Goal: Task Accomplishment & Management: Use online tool/utility

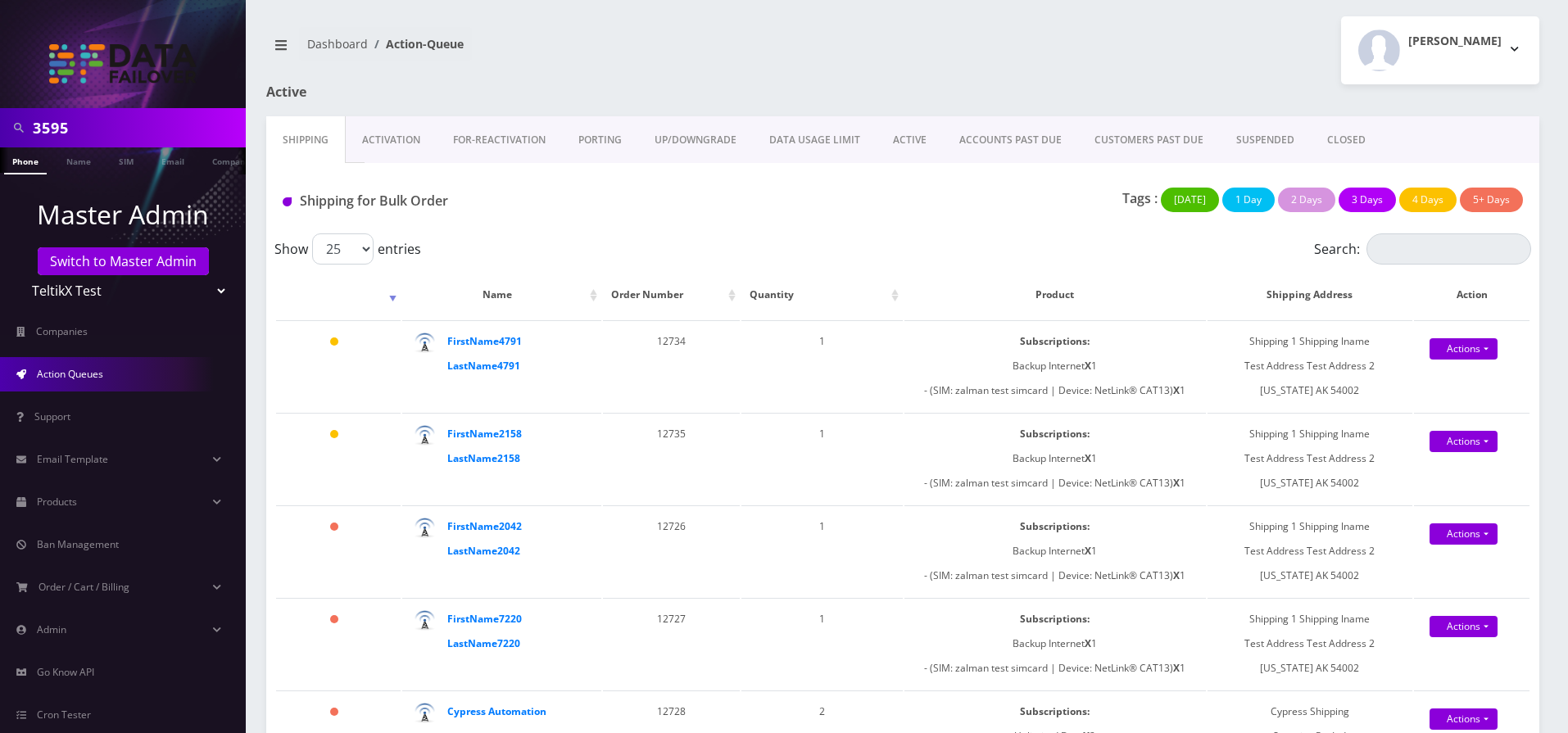
click at [73, 136] on input "3595" at bounding box center [138, 128] width 209 height 31
type input "Sana"
click at [88, 169] on link "Name" at bounding box center [78, 160] width 41 height 27
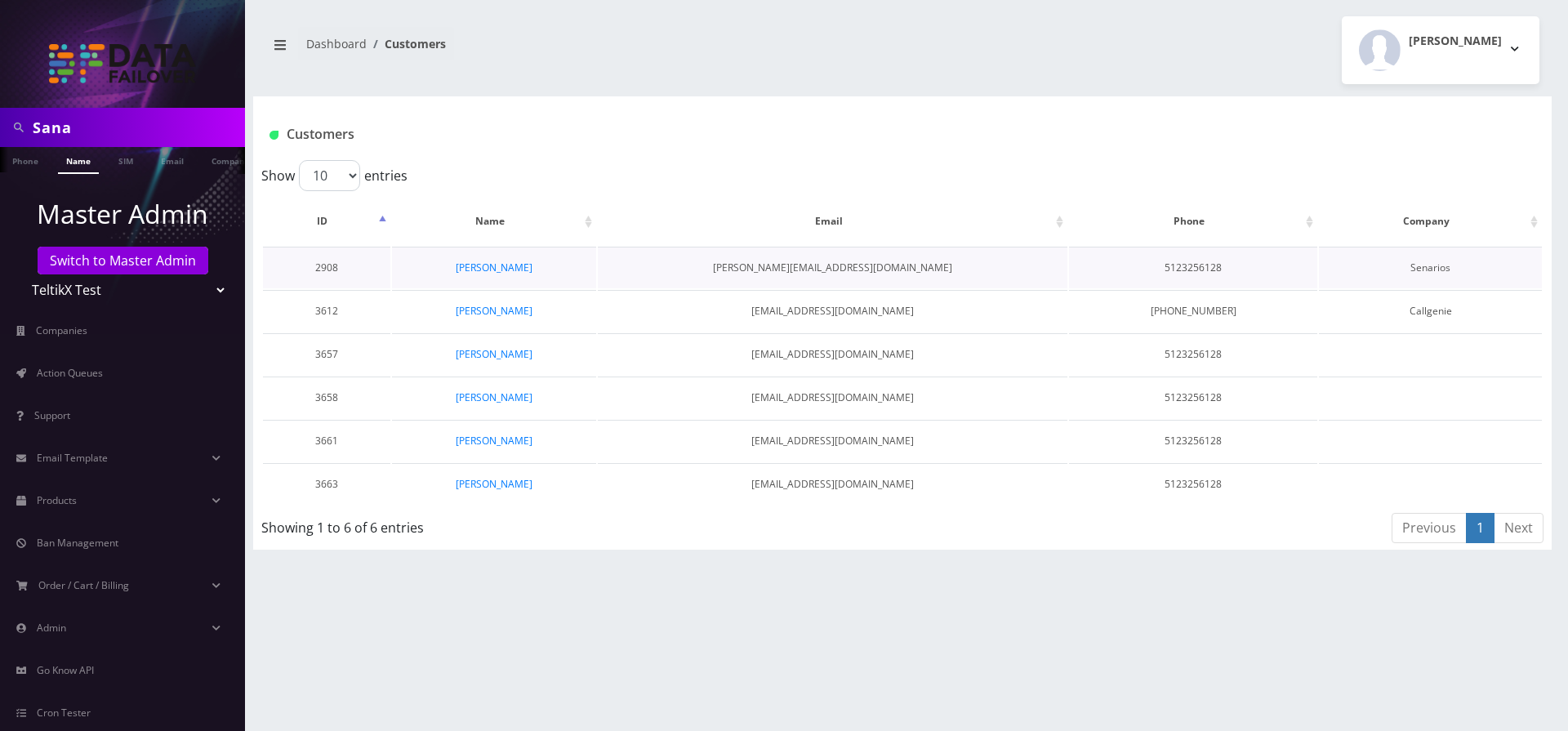
click at [878, 265] on td "[PERSON_NAME][EMAIL_ADDRESS][DOMAIN_NAME]" at bounding box center [833, 268] width 470 height 42
click at [475, 399] on link "Sana Ullah" at bounding box center [494, 397] width 76 height 14
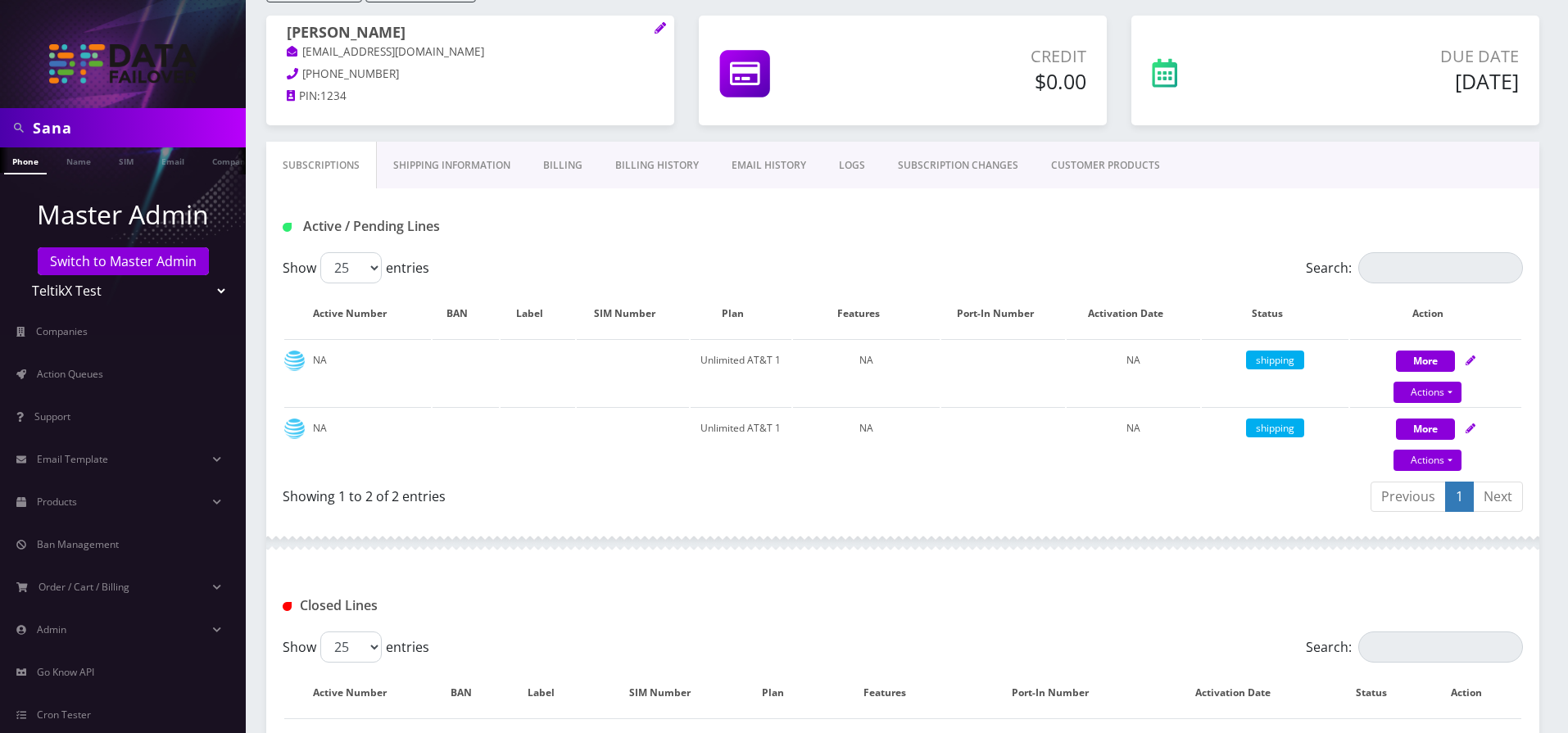
scroll to position [132, 0]
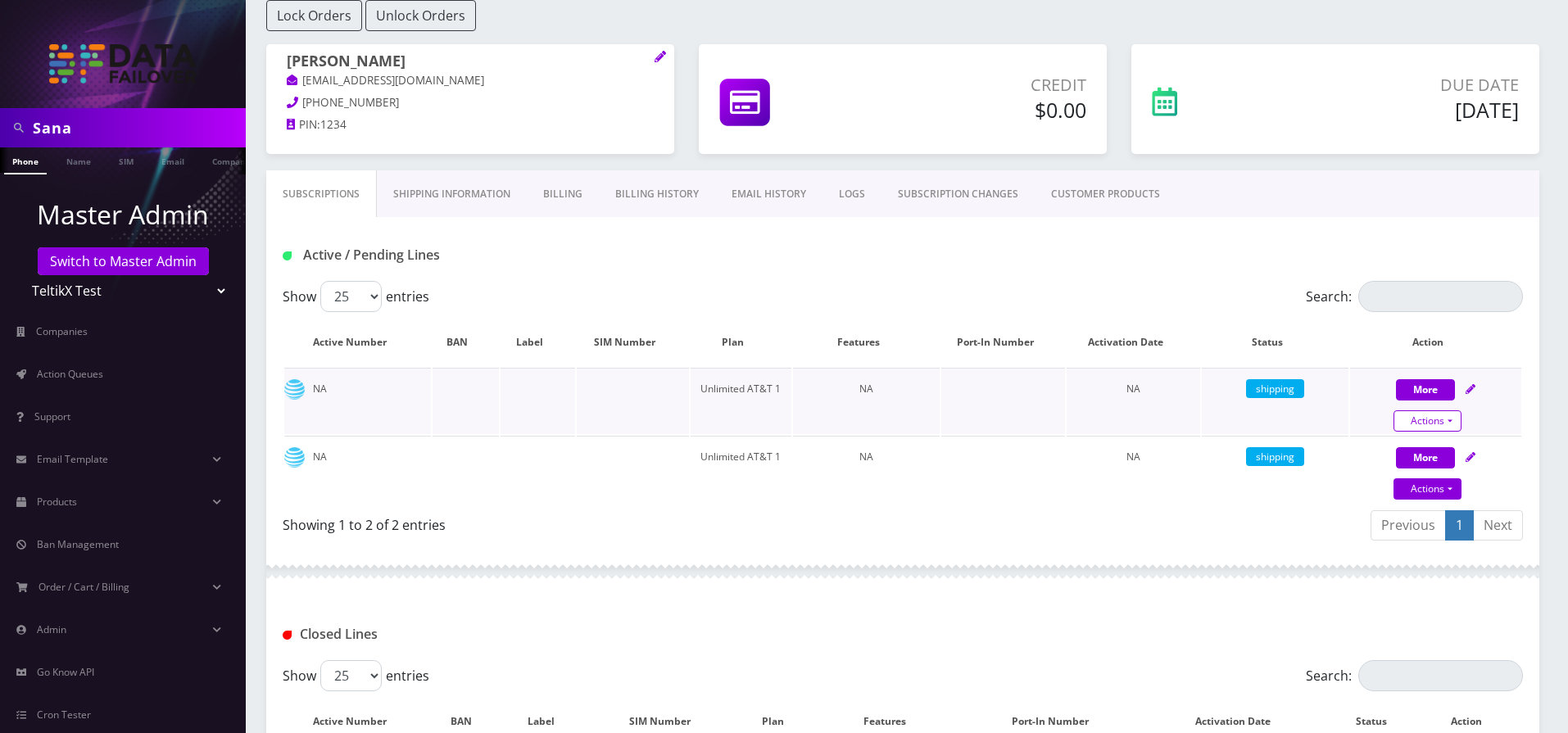
click at [1433, 424] on link "Actions" at bounding box center [1428, 421] width 68 height 21
select select "AT&T Micro"
select select "8"
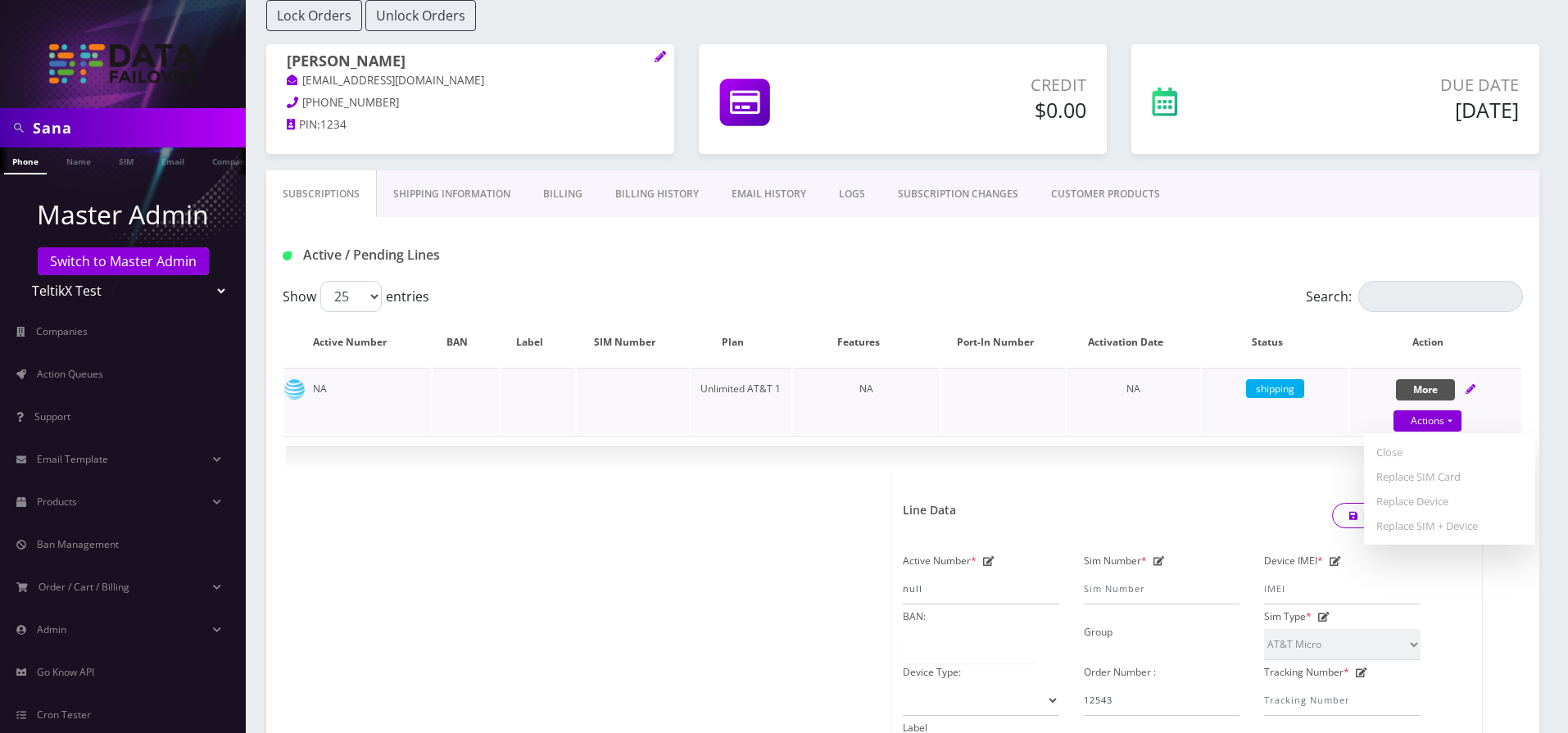
click at [1428, 384] on button "More" at bounding box center [1426, 390] width 59 height 21
select select "AT&T Micro"
select select "8"
click at [1428, 384] on button "More" at bounding box center [1426, 390] width 59 height 21
select select "AT&T Micro"
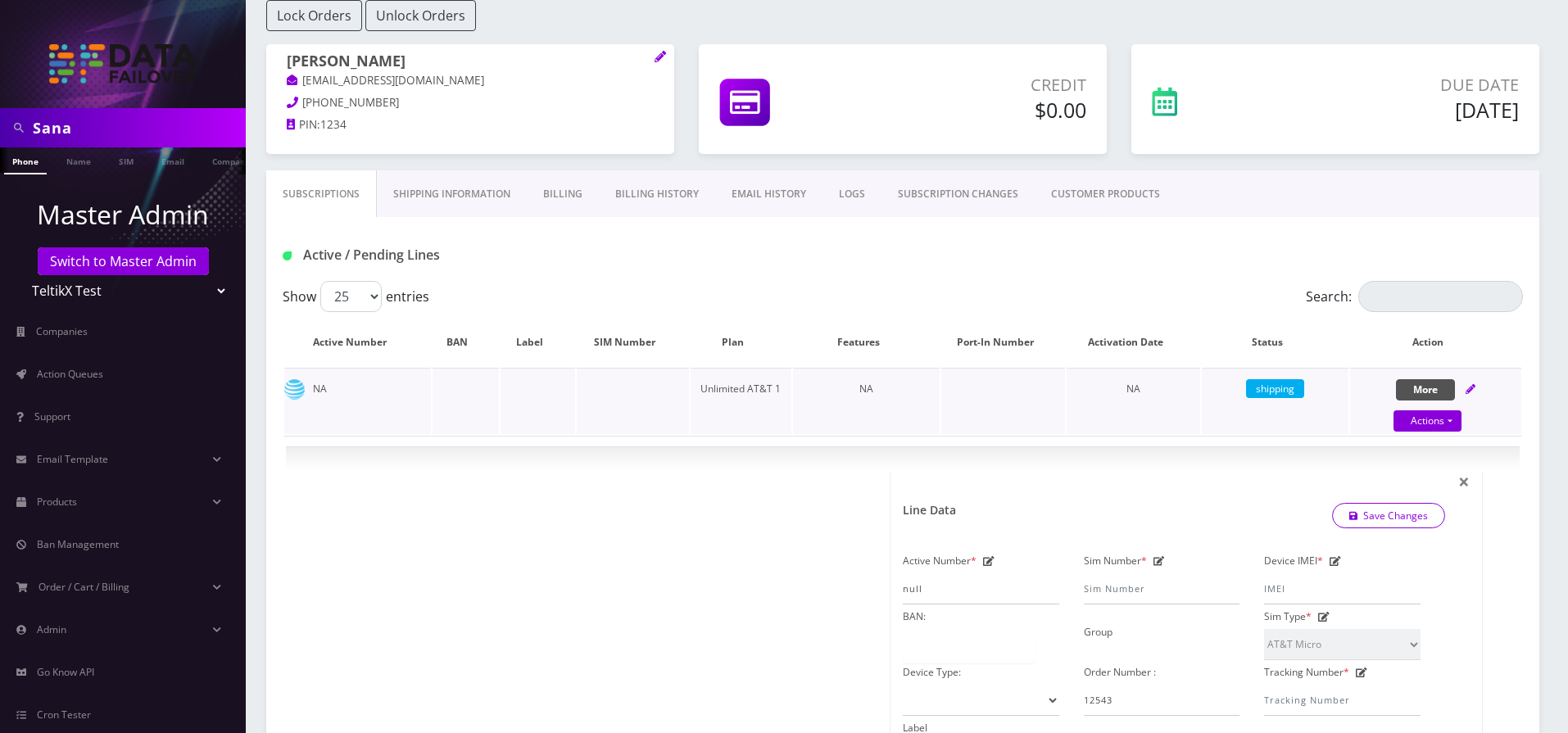
select select "8"
click at [1428, 384] on button "More" at bounding box center [1426, 390] width 59 height 21
select select "AT&T Micro"
select select "8"
click at [1467, 383] on link at bounding box center [1470, 389] width 10 height 14
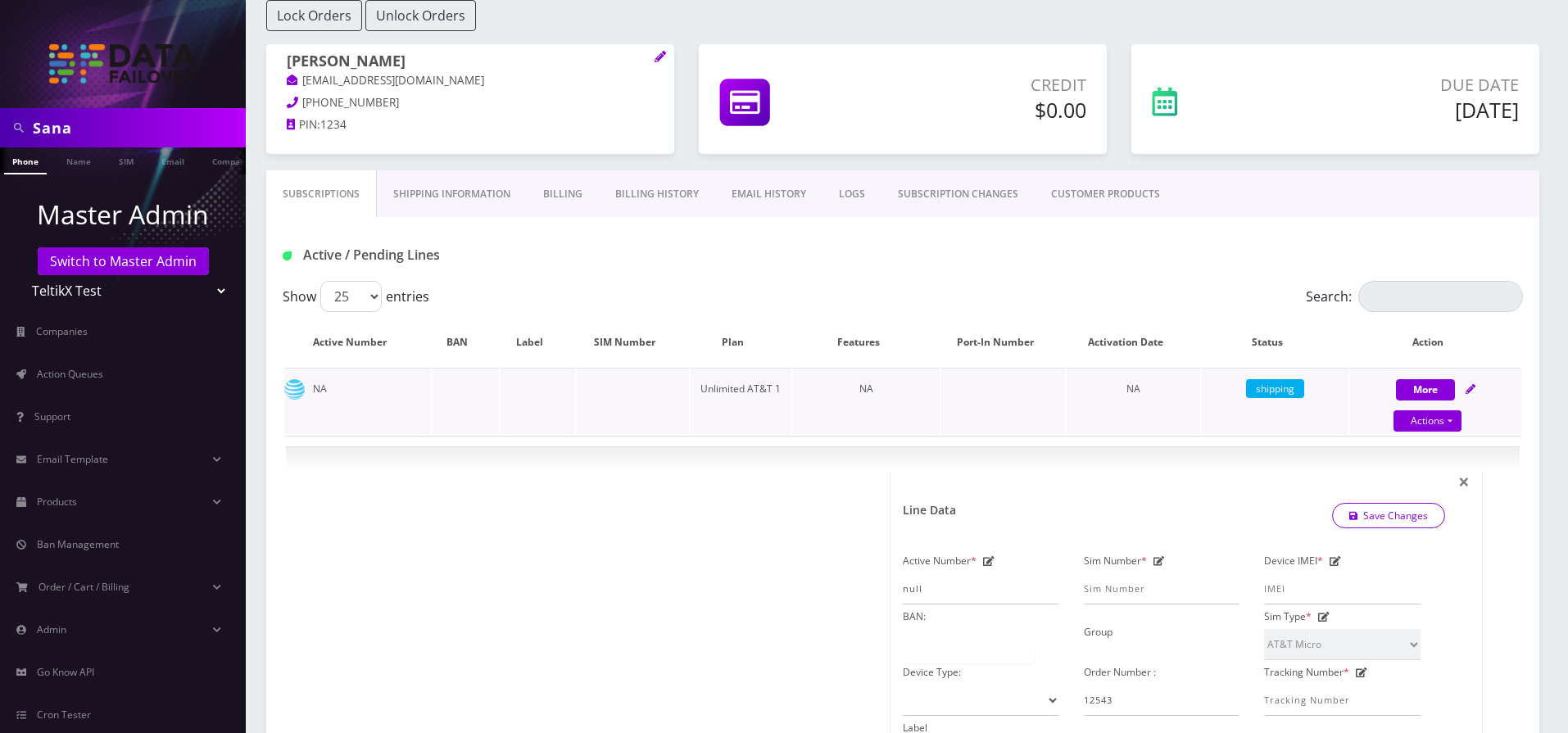
select select "AT&T Micro"
select select "8"
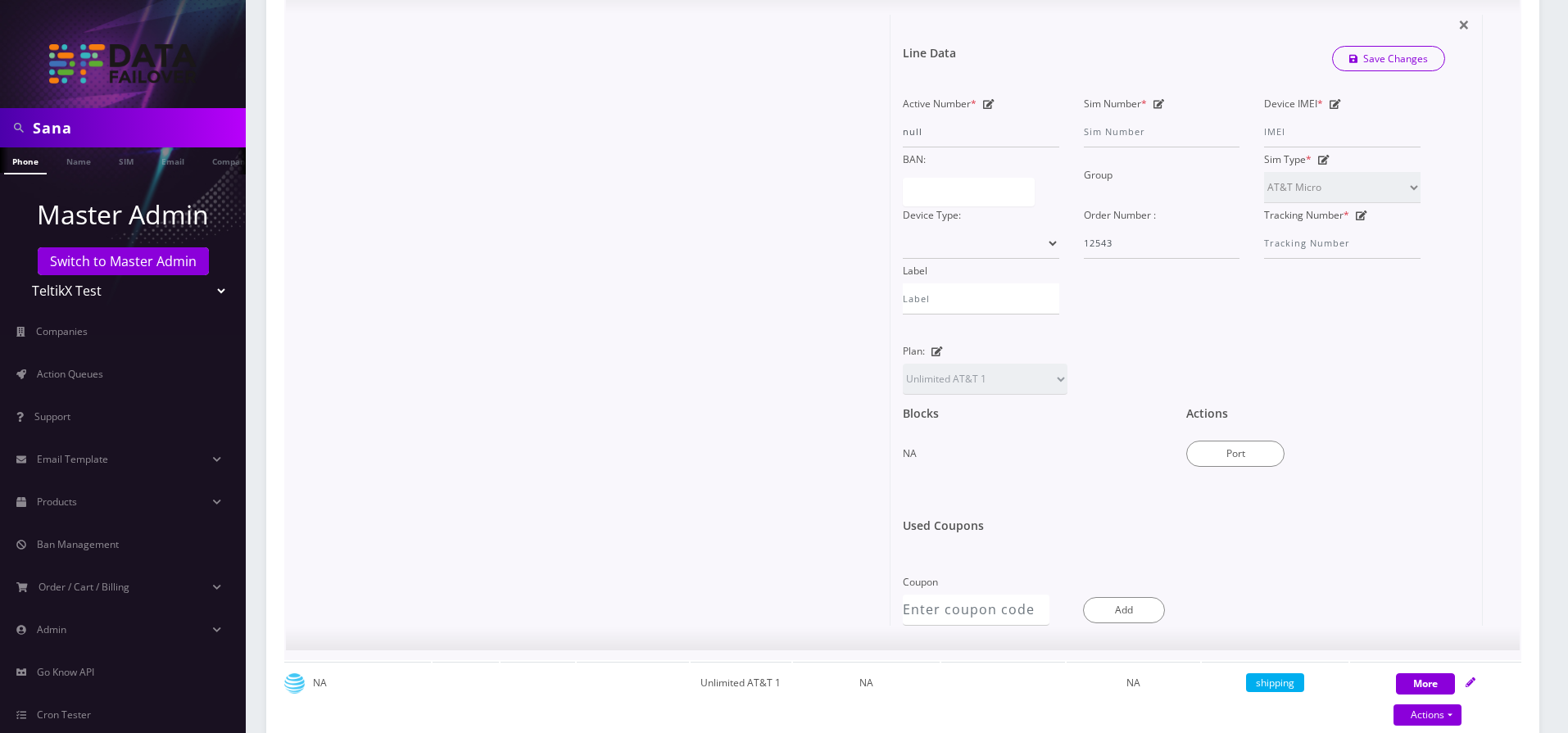
scroll to position [623, 0]
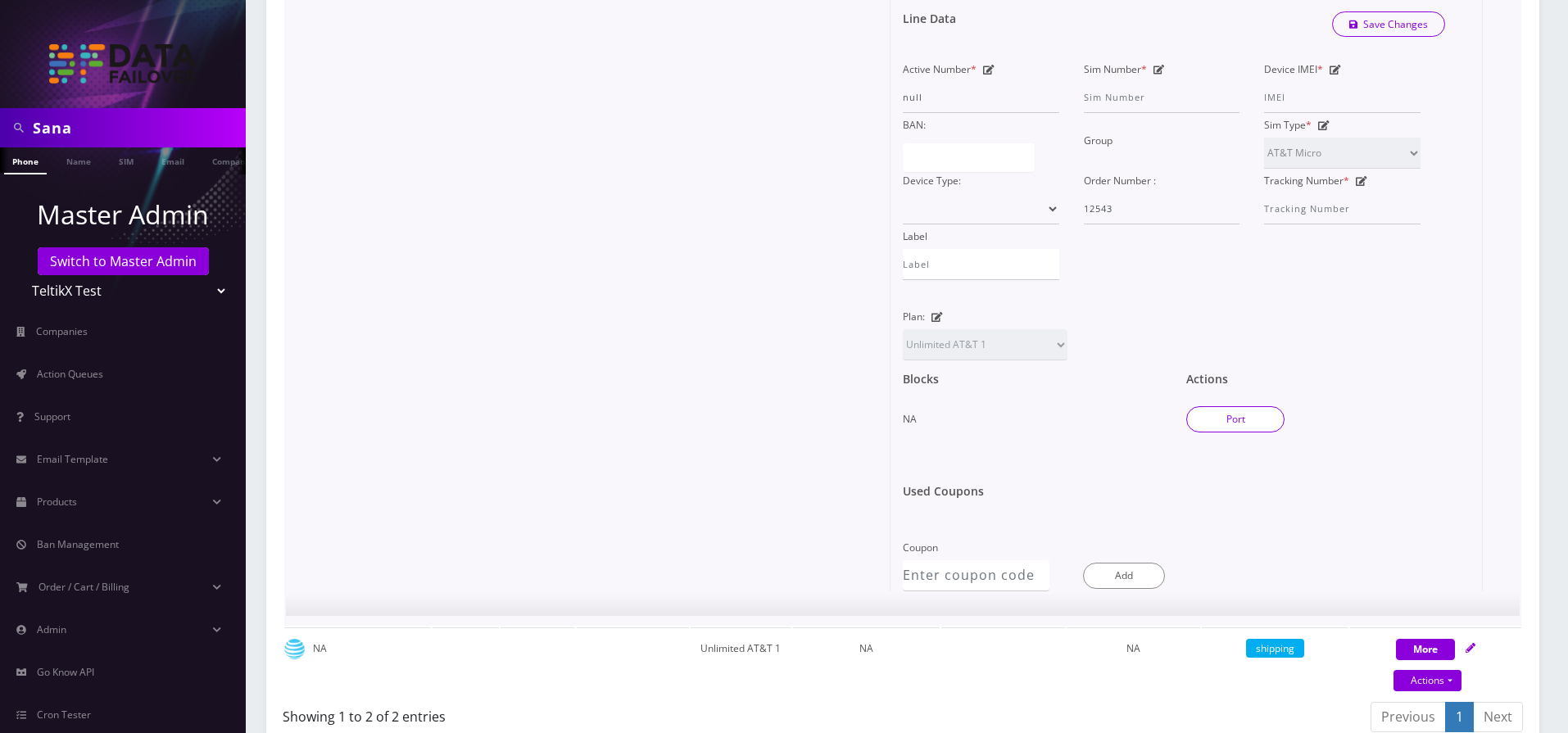
click at [1260, 416] on button "Port" at bounding box center [1235, 419] width 99 height 26
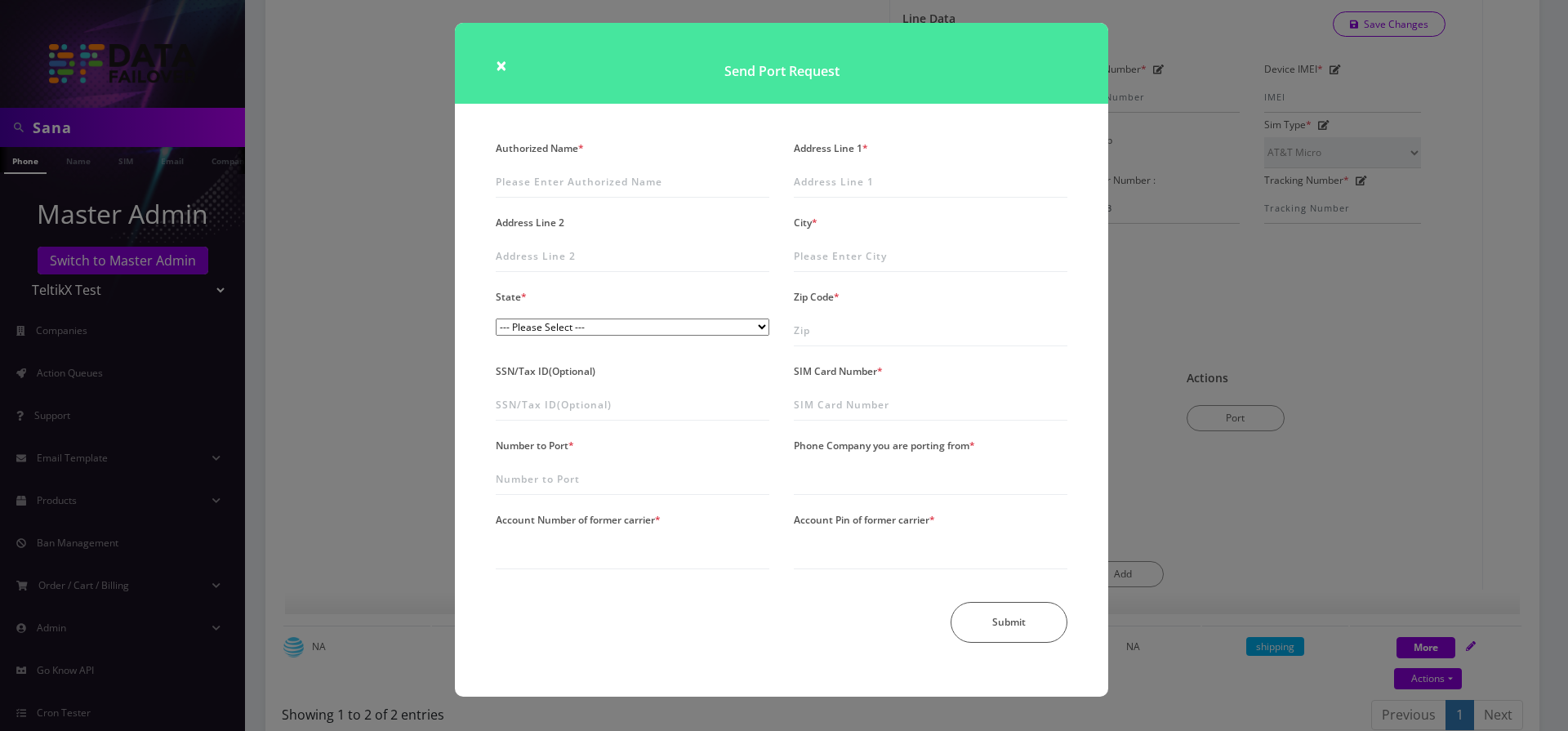
click at [661, 330] on select "--- Please Select --- District of Columbia Alabama Alaska Arizona Arkansas Cali…" at bounding box center [632, 327] width 274 height 17
click at [971, 616] on button "Submit" at bounding box center [1009, 621] width 116 height 41
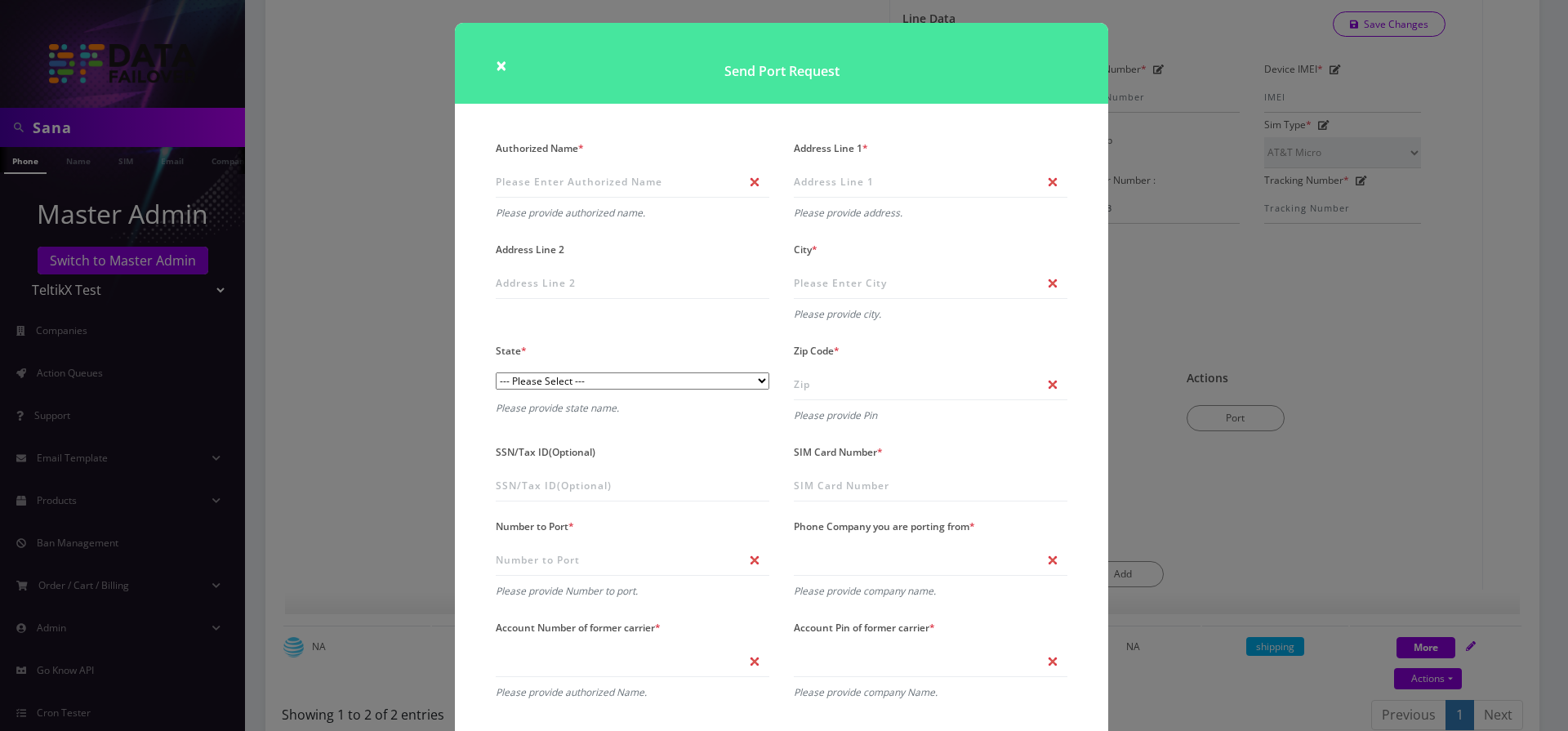
click at [1159, 481] on div "× Send Port Request Authorized Name * Please provide authorized name. Address L…" at bounding box center [784, 365] width 1568 height 731
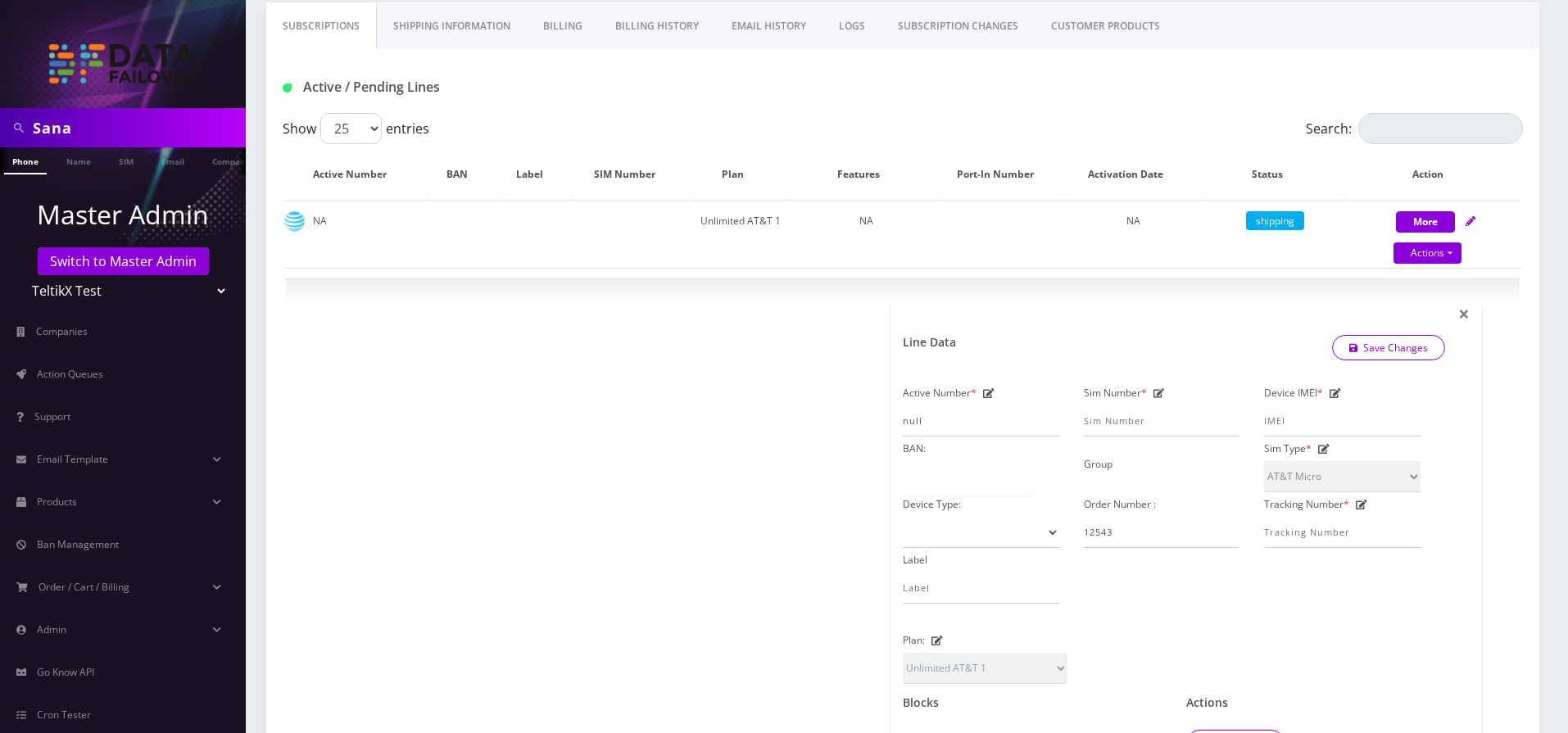
scroll to position [132, 0]
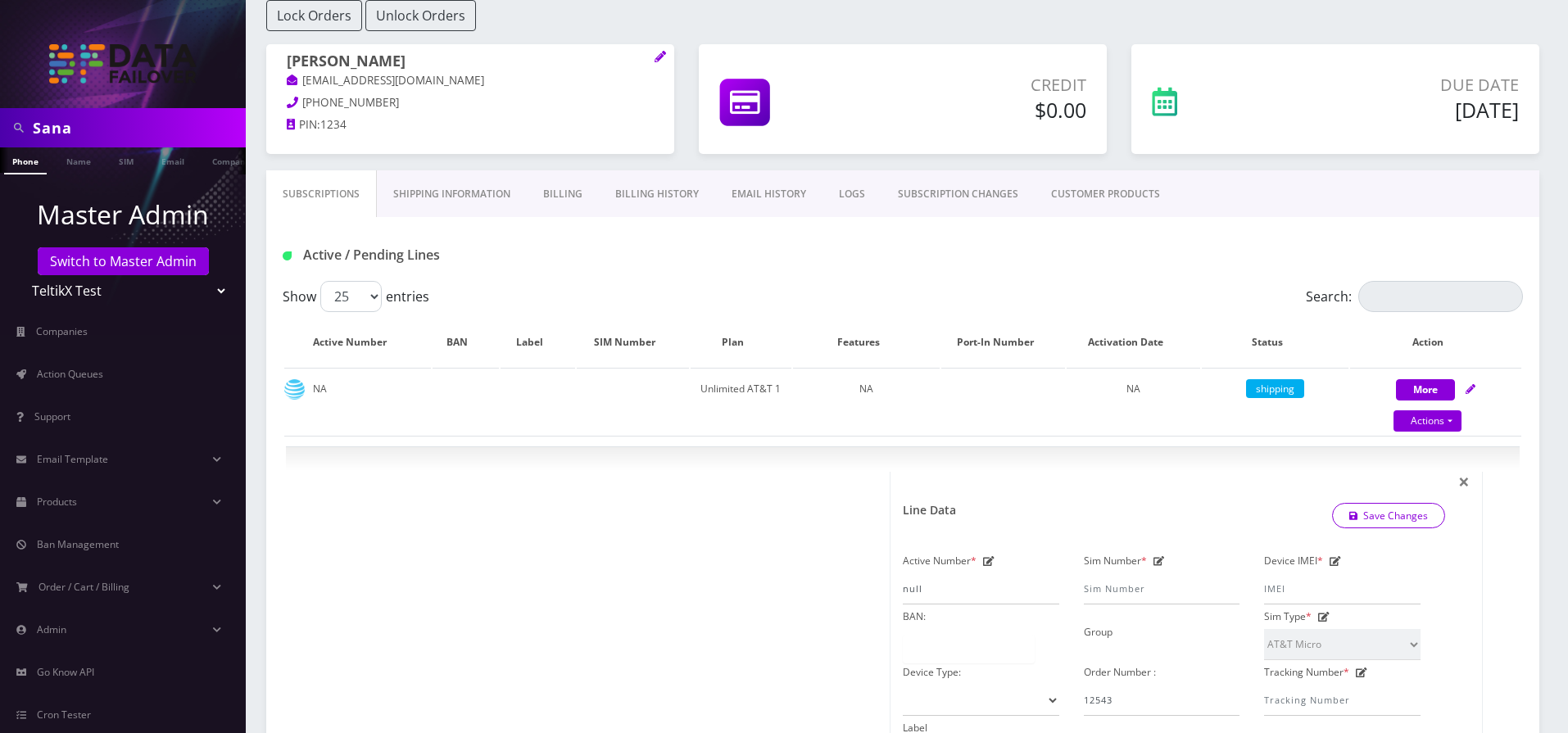
click at [1097, 194] on link "CUSTOMER PRODUCTS" at bounding box center [1106, 193] width 142 height 47
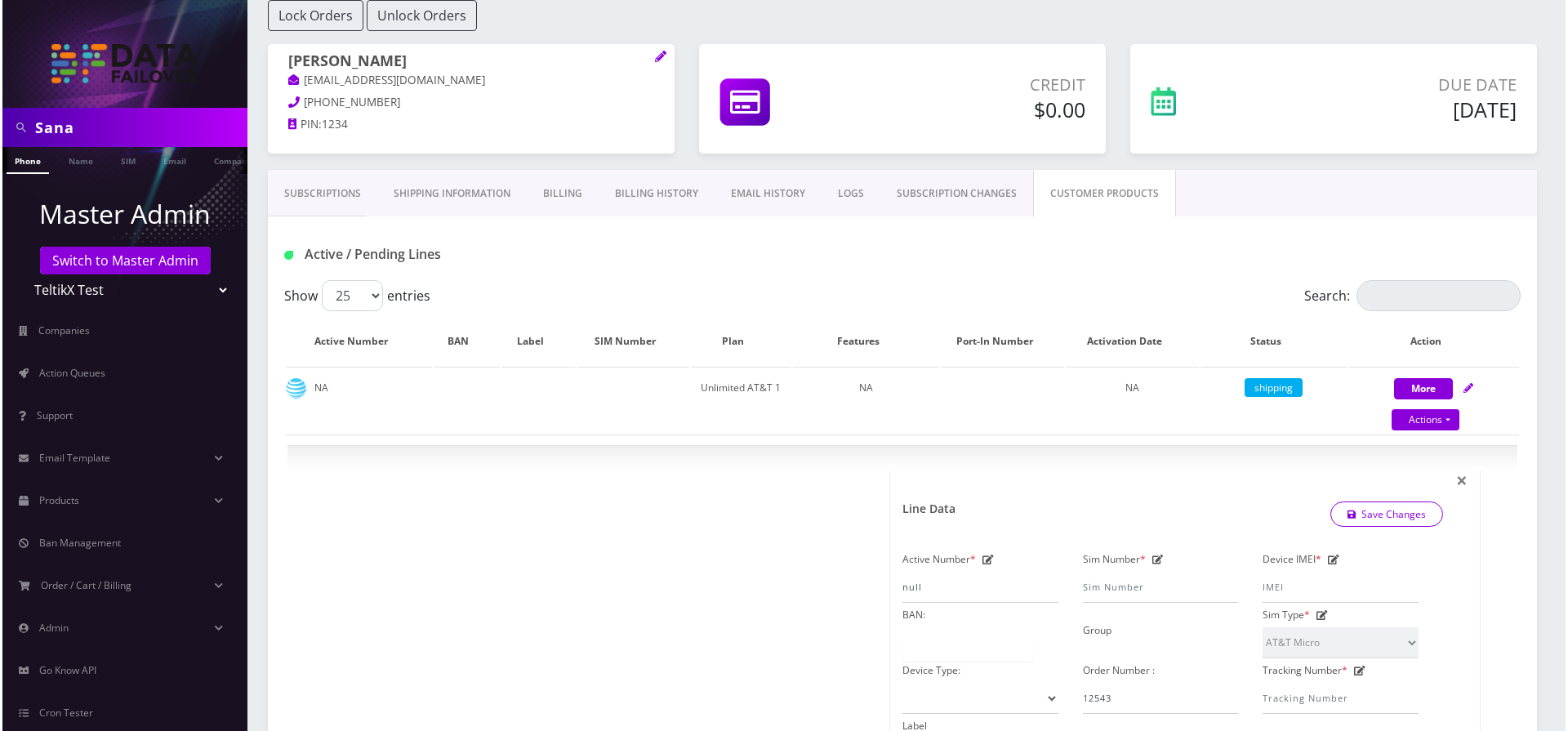
scroll to position [2, 0]
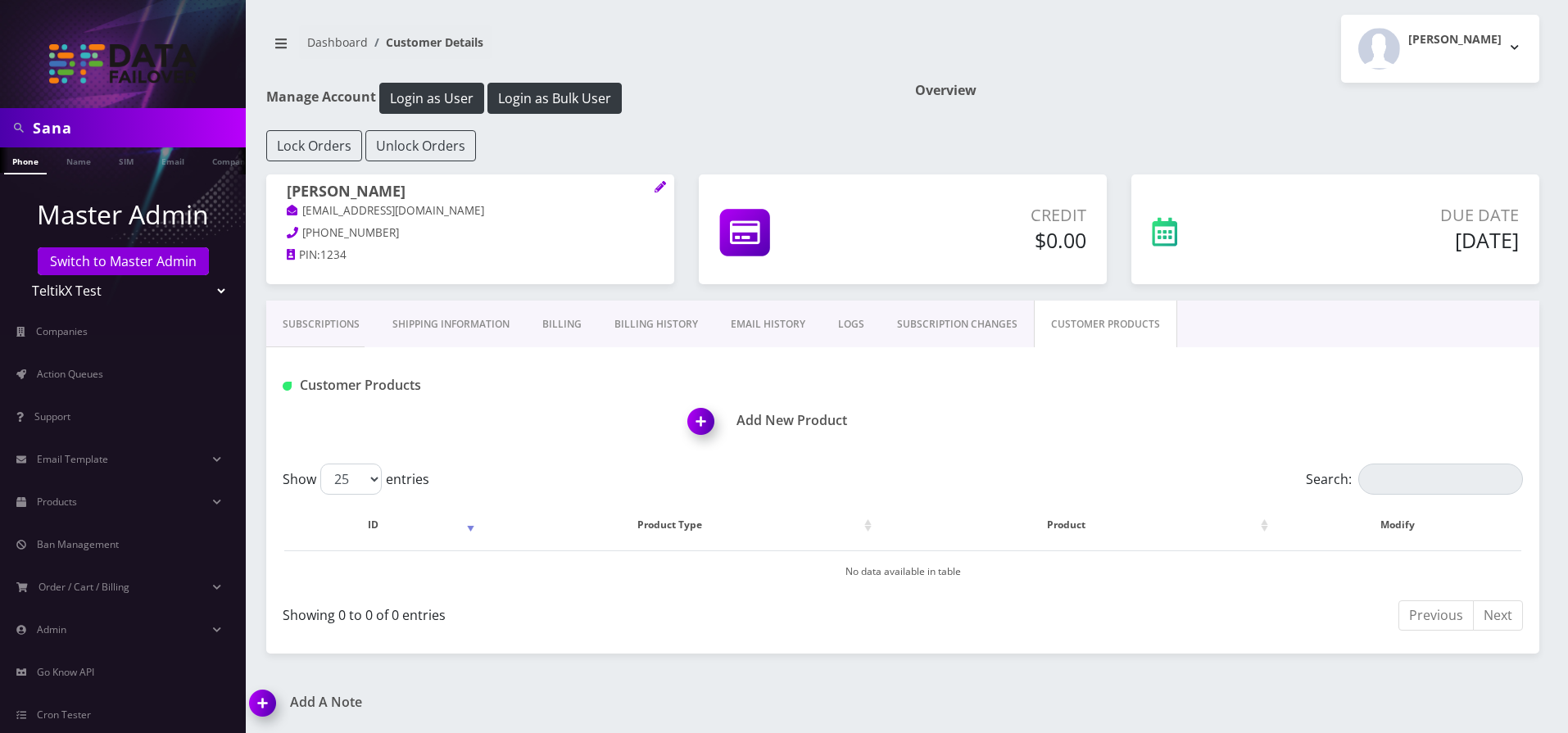
click at [746, 414] on h1 "Add New Product" at bounding box center [1114, 421] width 851 height 16
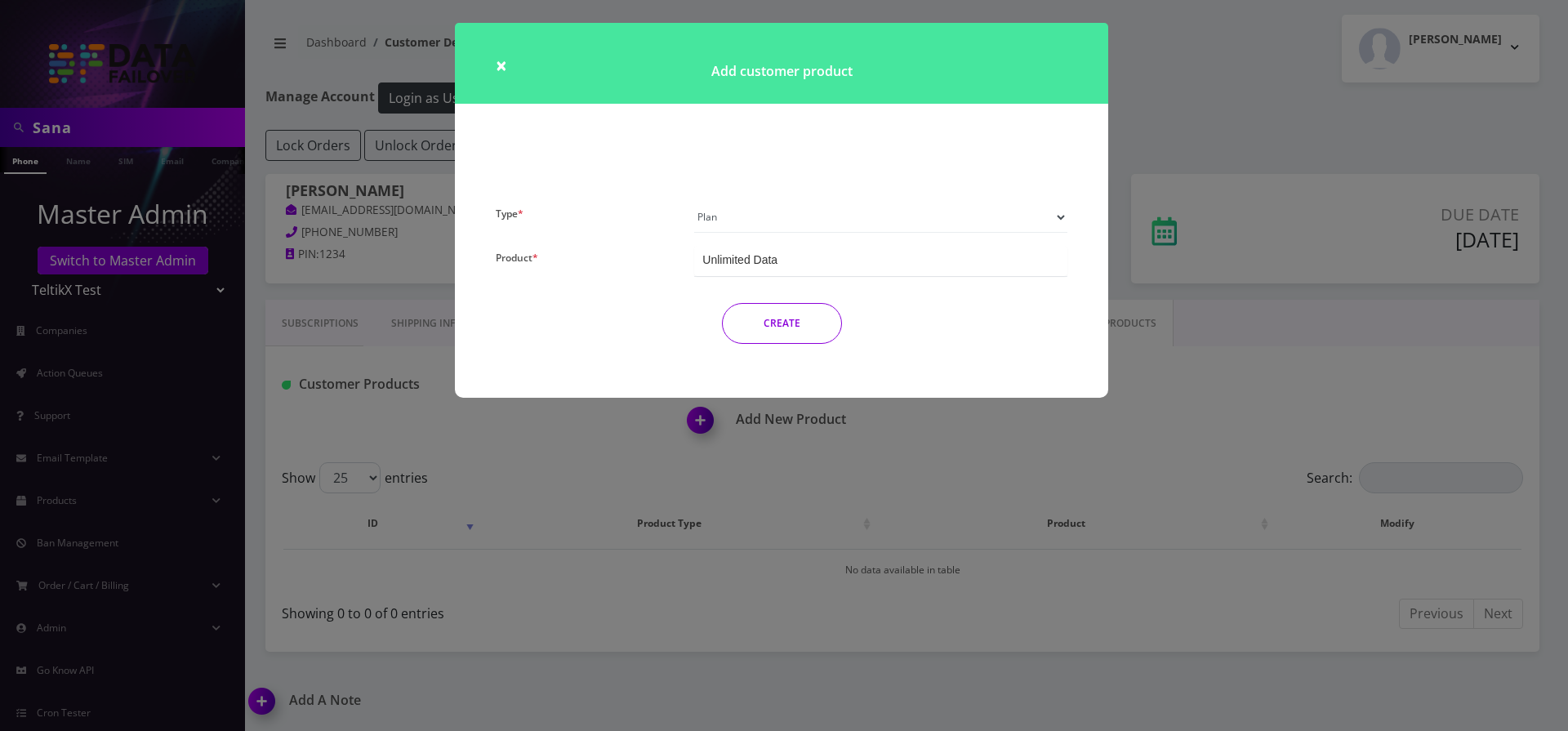
select select "3"
click at [694, 202] on select "Plan Device Sim Addon One-off" at bounding box center [880, 217] width 373 height 31
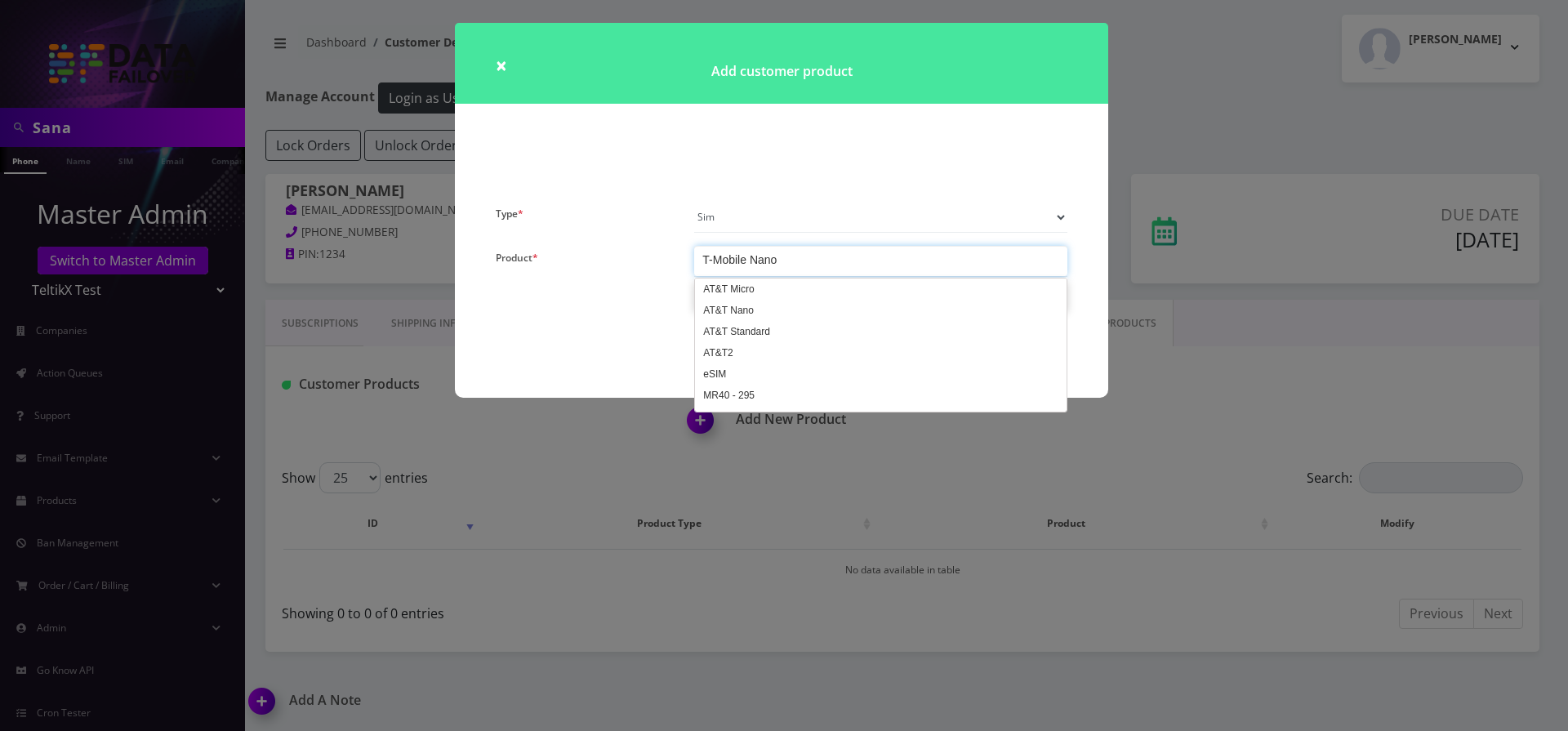
scroll to position [59, 0]
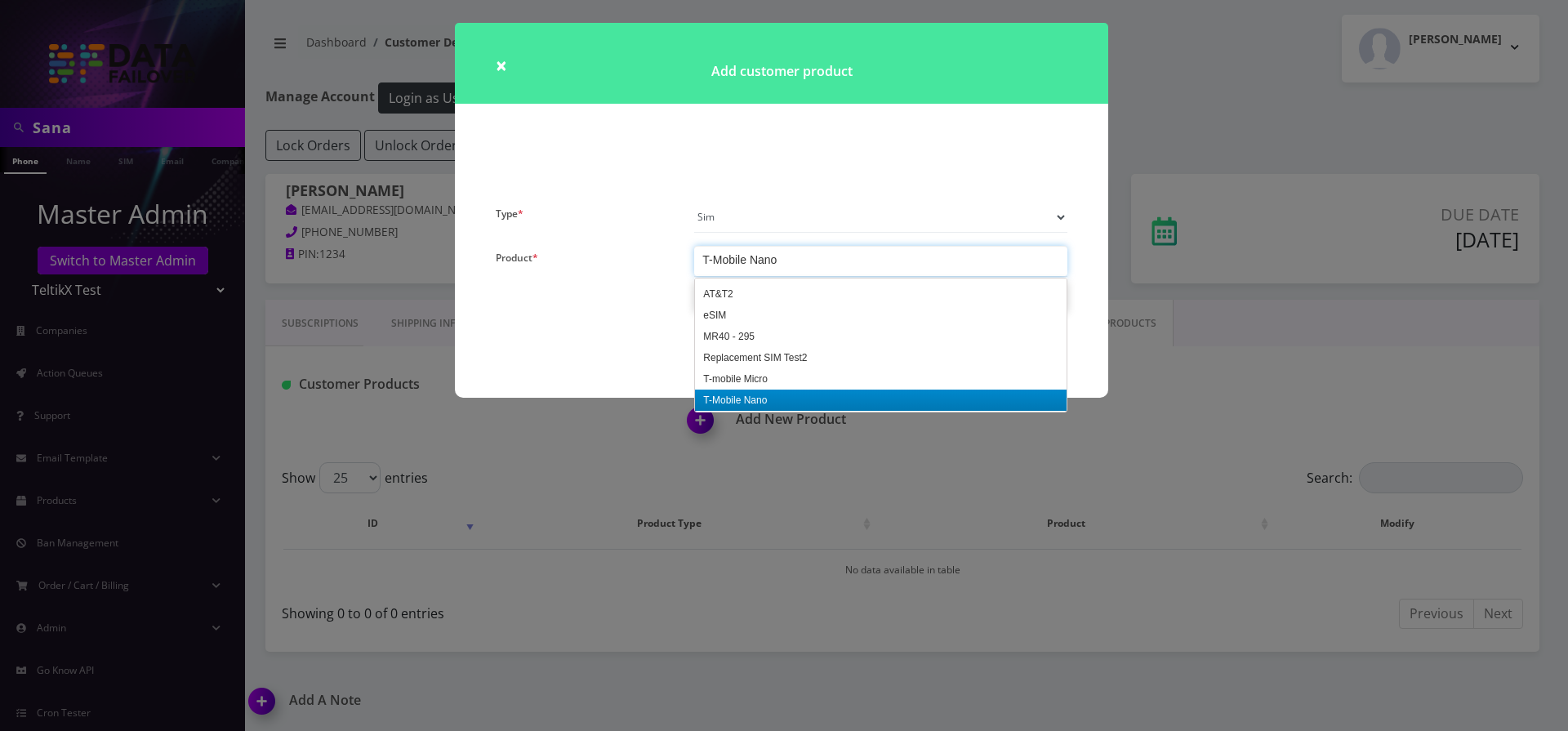
click at [794, 276] on div "T-Mobile Nano" at bounding box center [880, 261] width 373 height 30
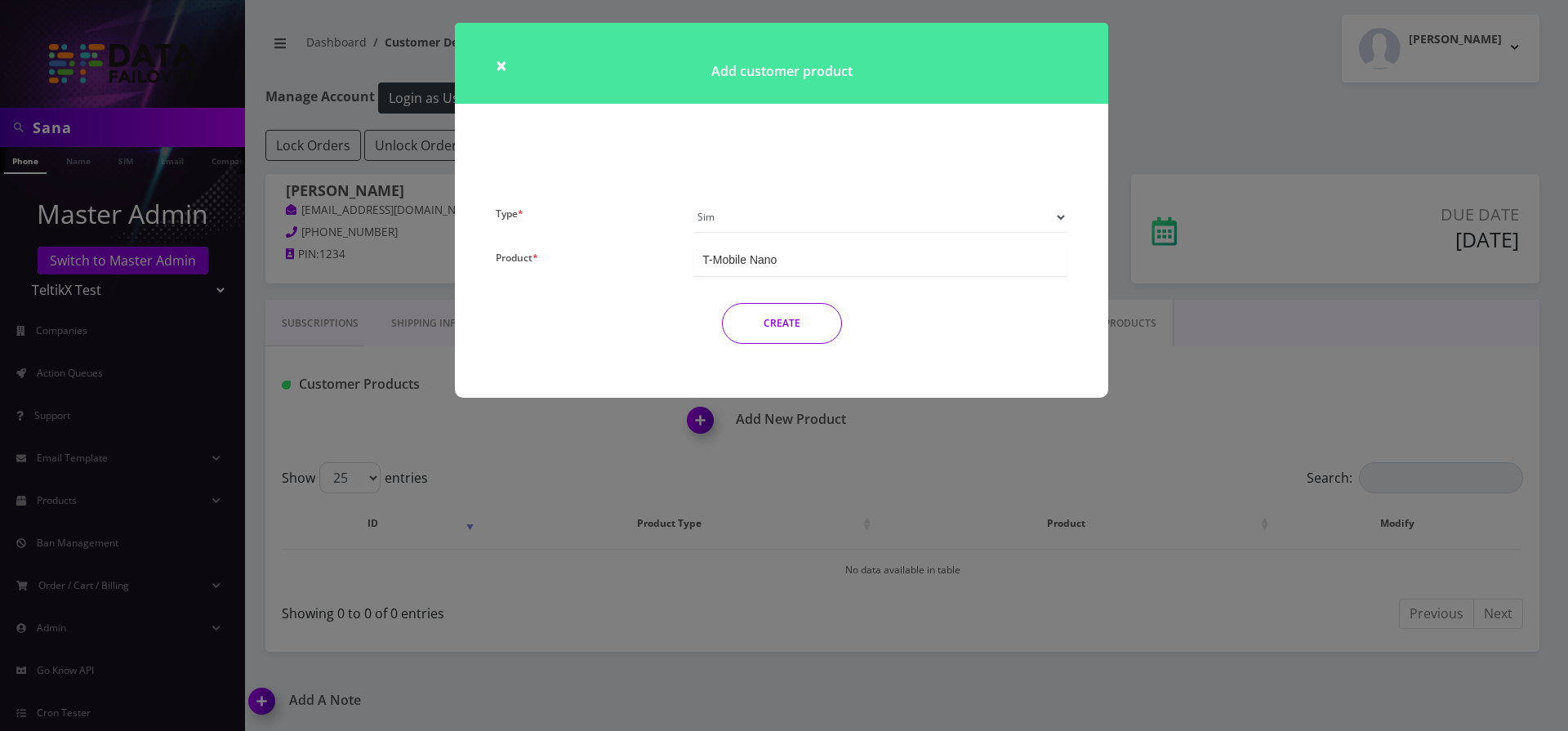
click at [794, 276] on div "T-Mobile Nano" at bounding box center [880, 261] width 373 height 30
click at [804, 317] on button "CREATE" at bounding box center [782, 323] width 120 height 41
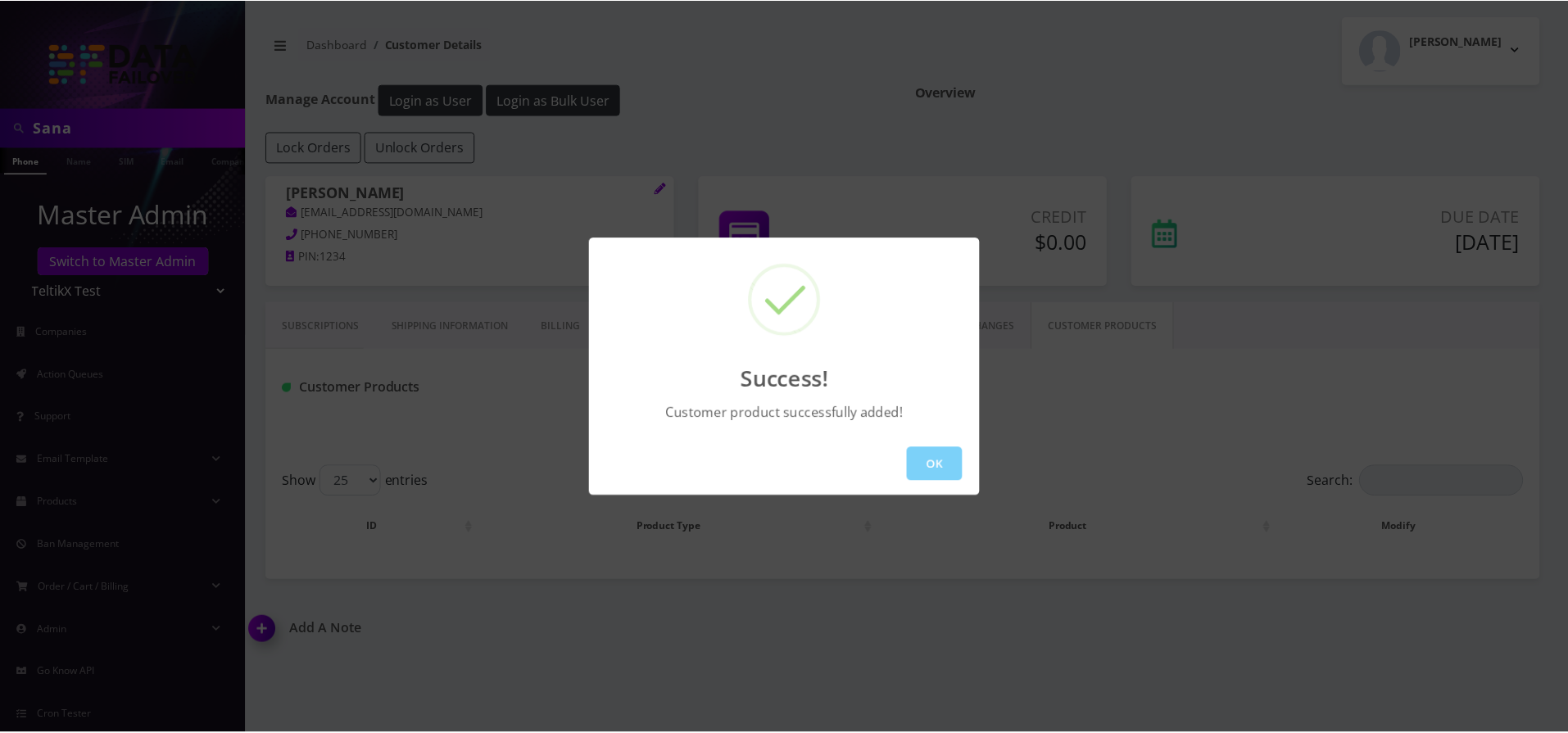
scroll to position [0, 0]
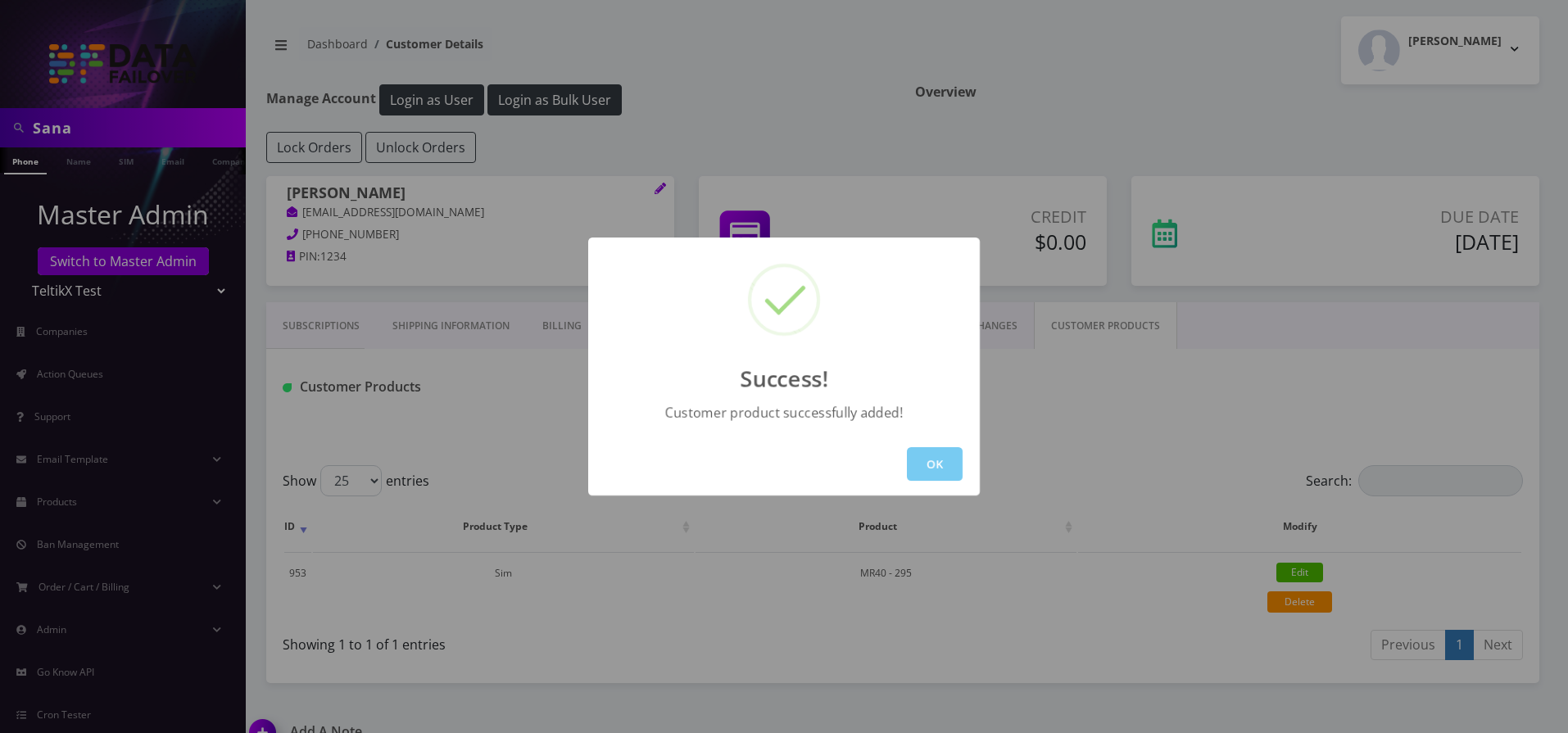
click at [942, 456] on button "OK" at bounding box center [935, 464] width 56 height 34
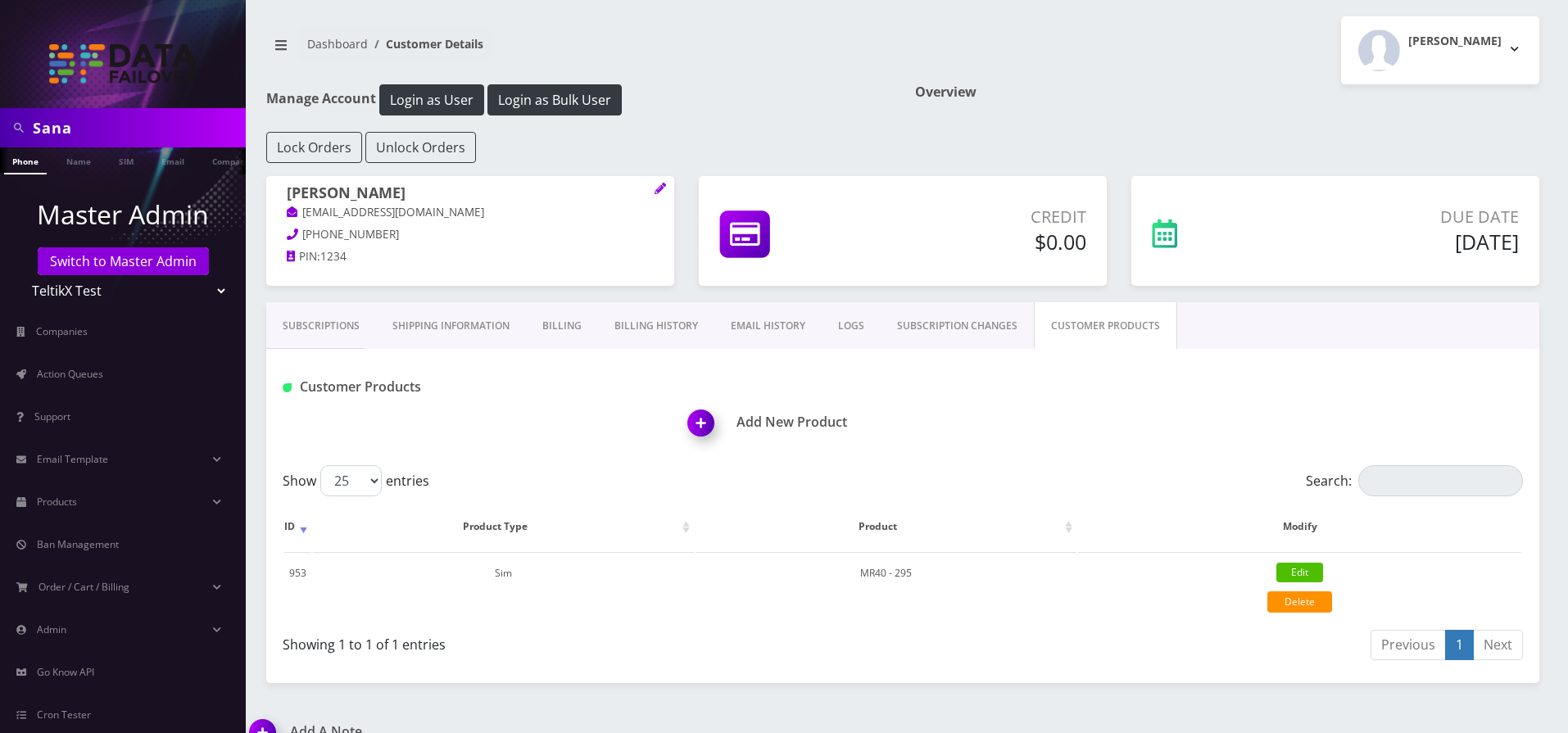
click at [951, 328] on link "SUBSCRIPTION CHANGES" at bounding box center [958, 326] width 153 height 47
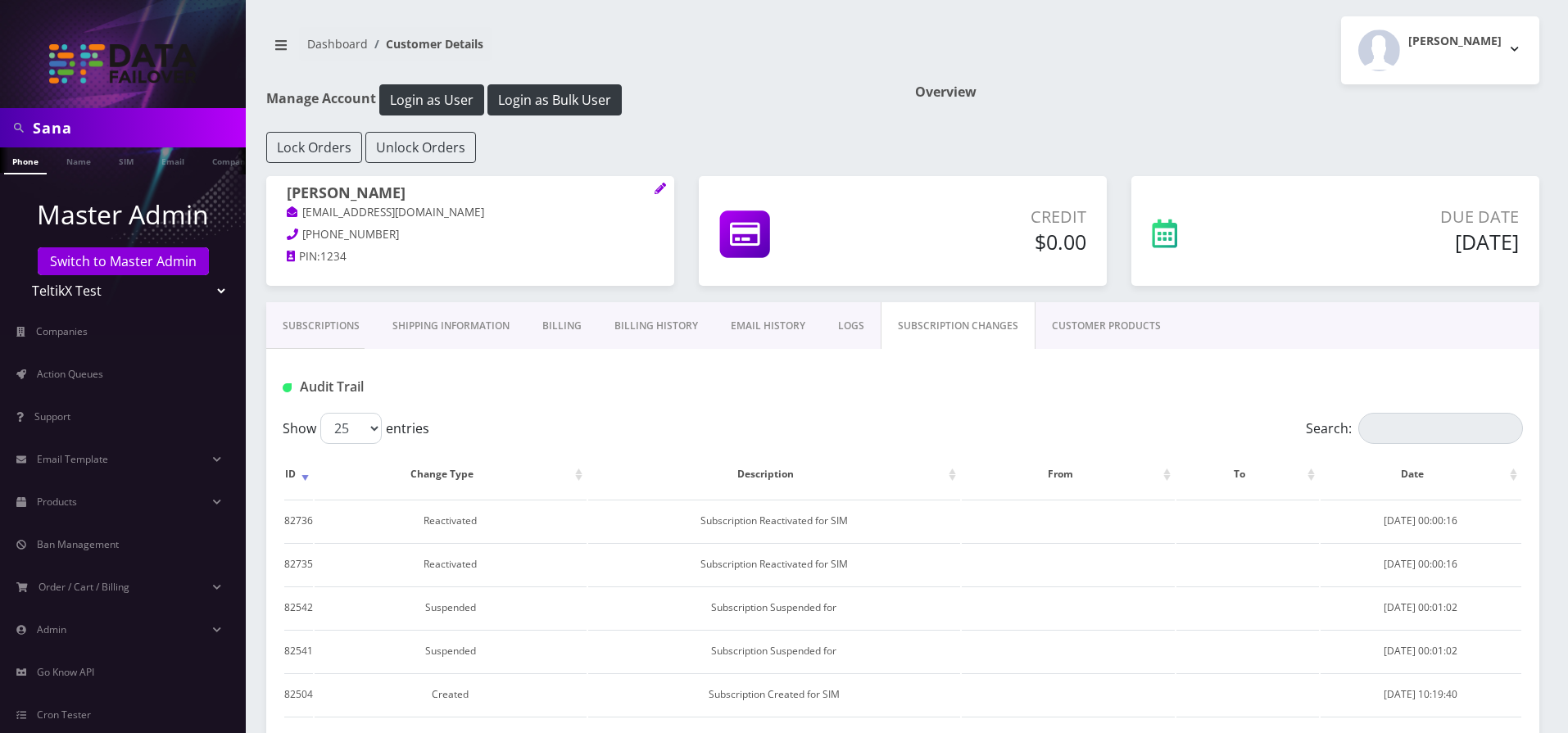
click at [1049, 327] on link "CUSTOMER PRODUCTS" at bounding box center [1107, 326] width 142 height 47
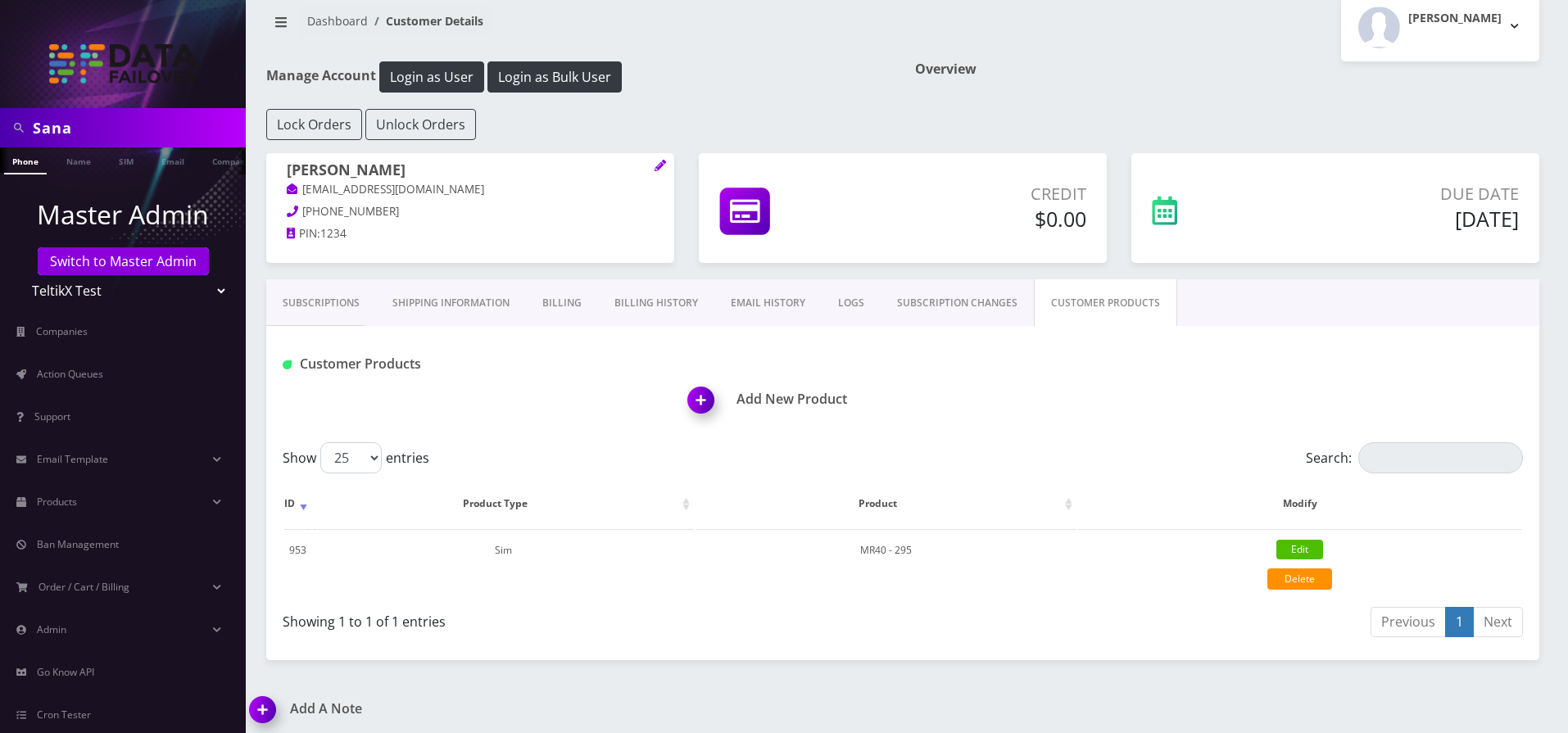
scroll to position [30, 0]
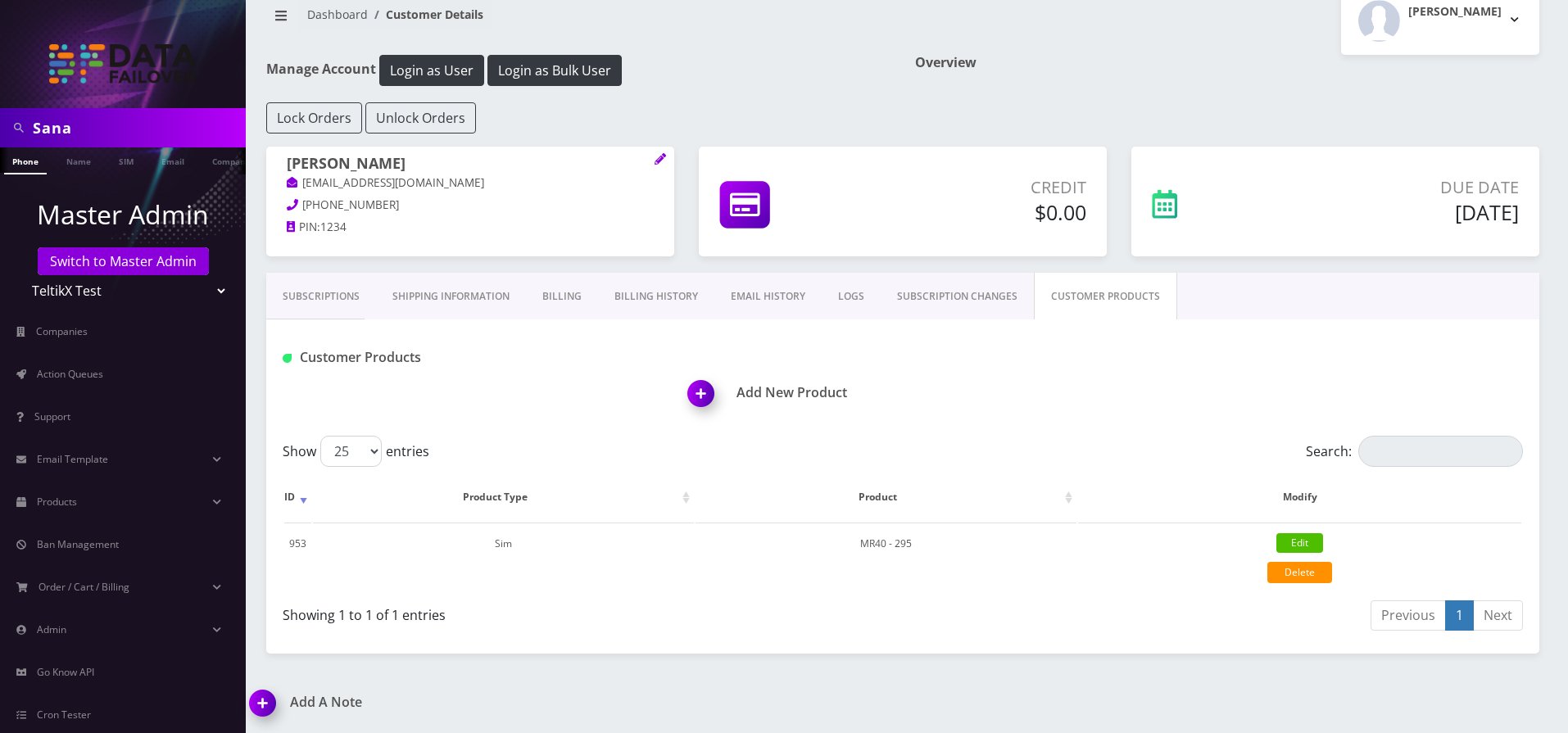
click at [338, 304] on link "Subscriptions" at bounding box center [321, 296] width 110 height 47
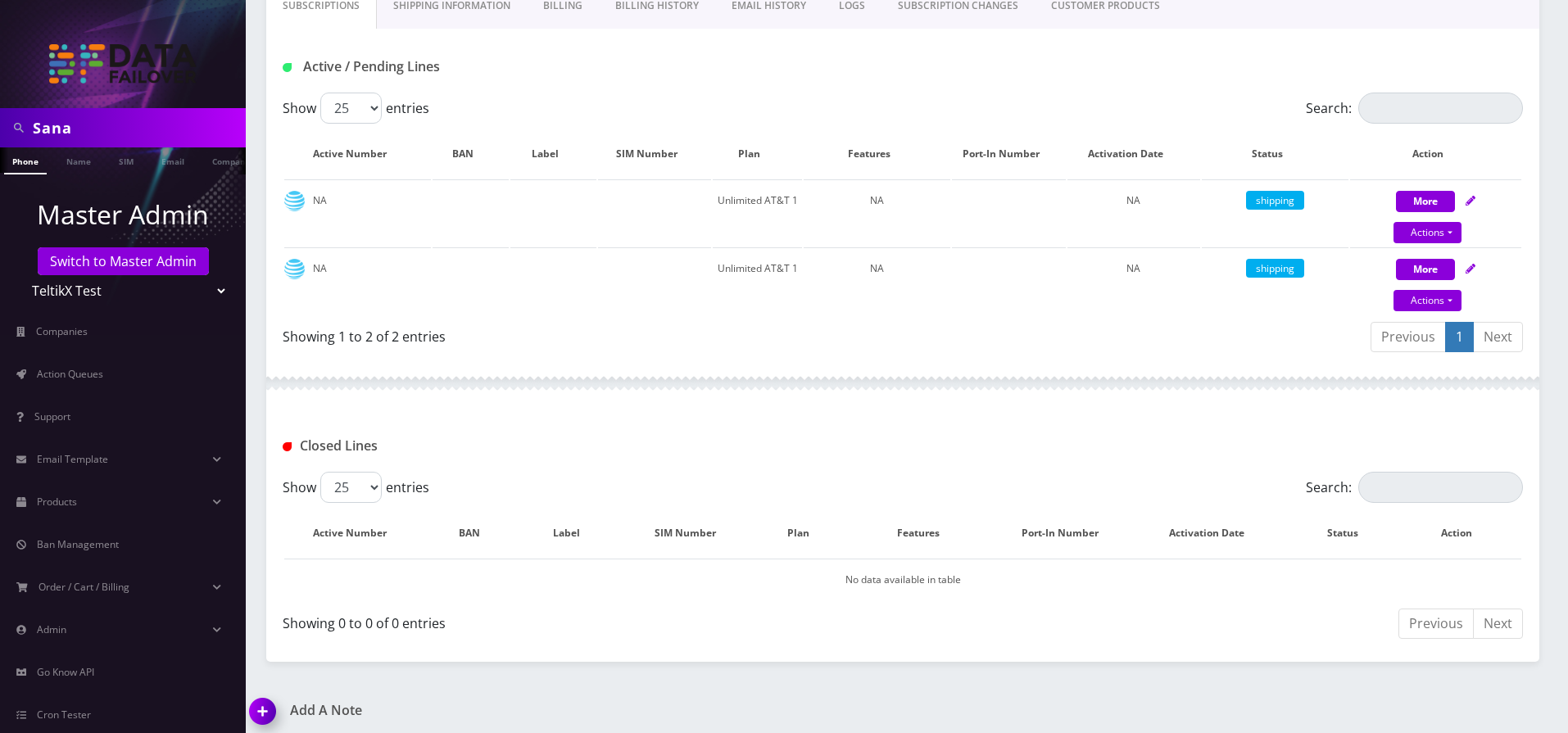
scroll to position [329, 0]
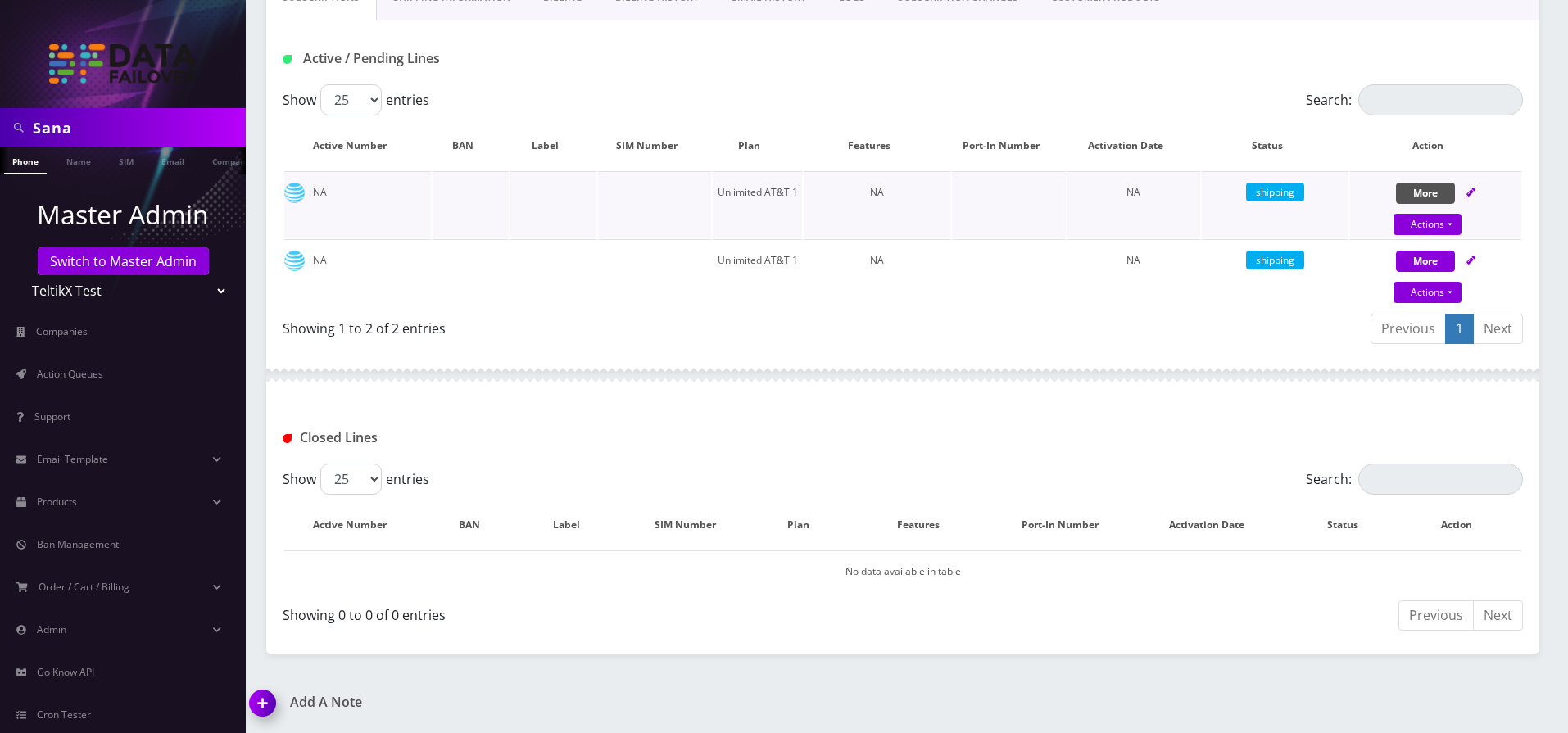
click at [1442, 188] on button "More" at bounding box center [1426, 193] width 59 height 21
select select "AT&T Micro"
select select "8"
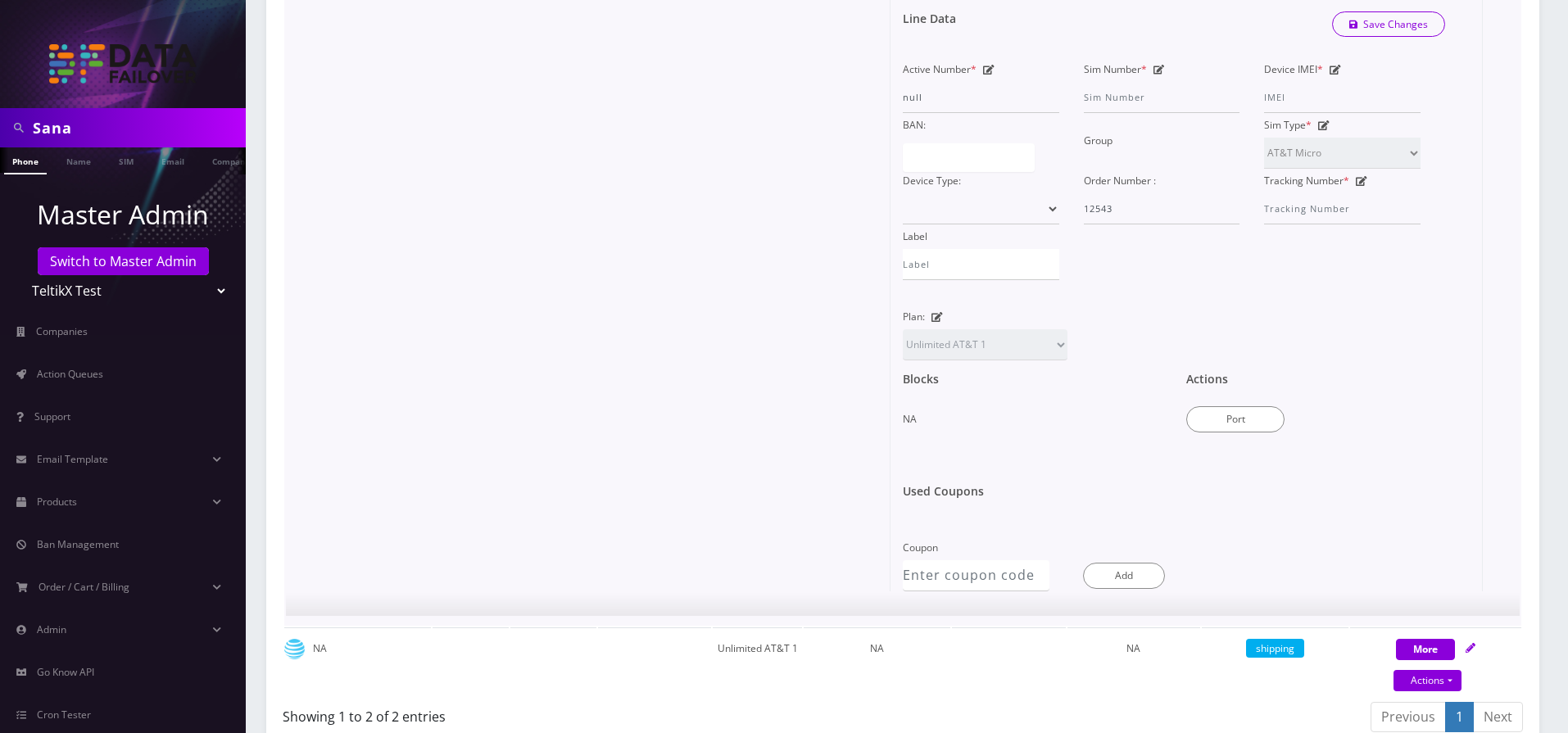
scroll to position [525, 0]
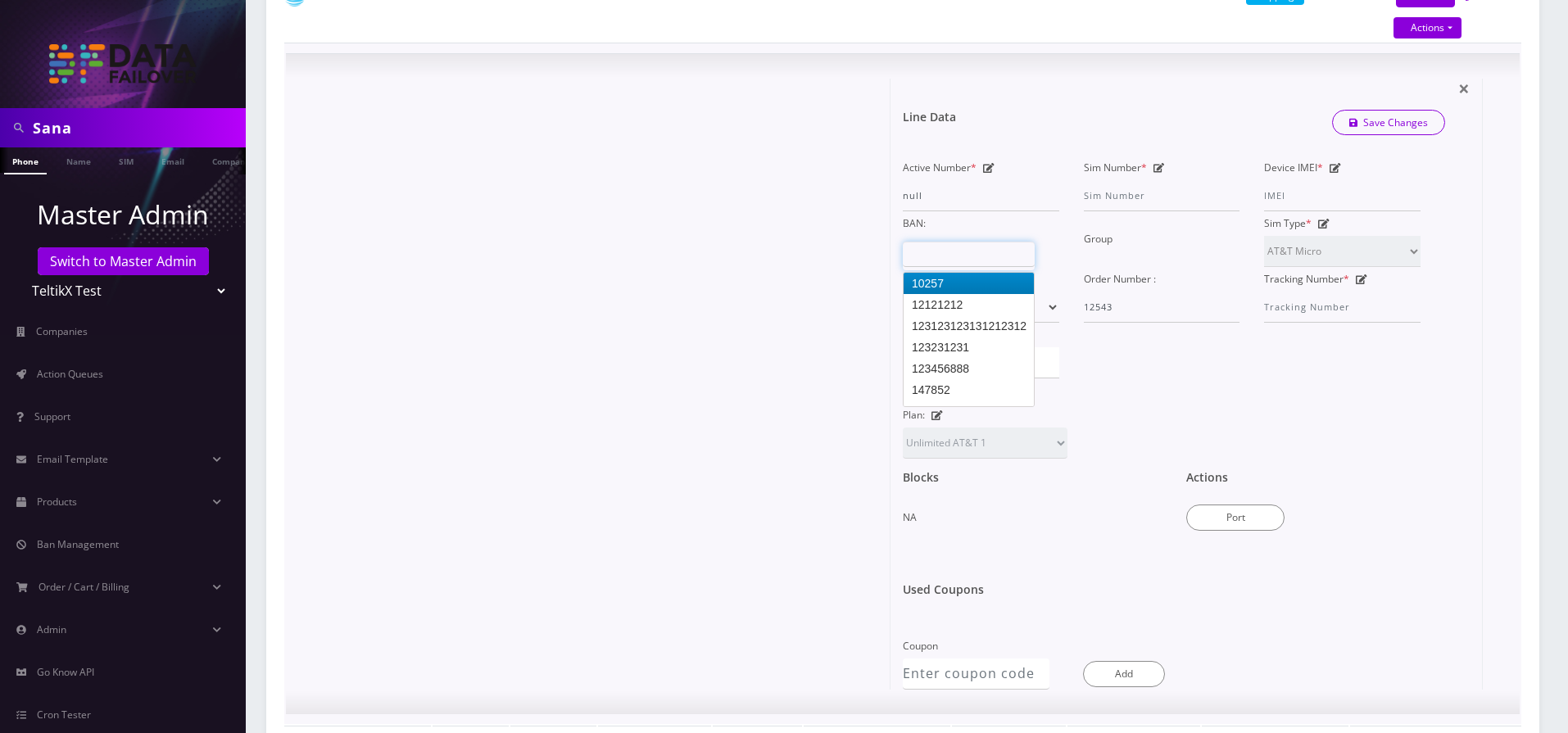
click at [934, 248] on div at bounding box center [968, 255] width 132 height 29
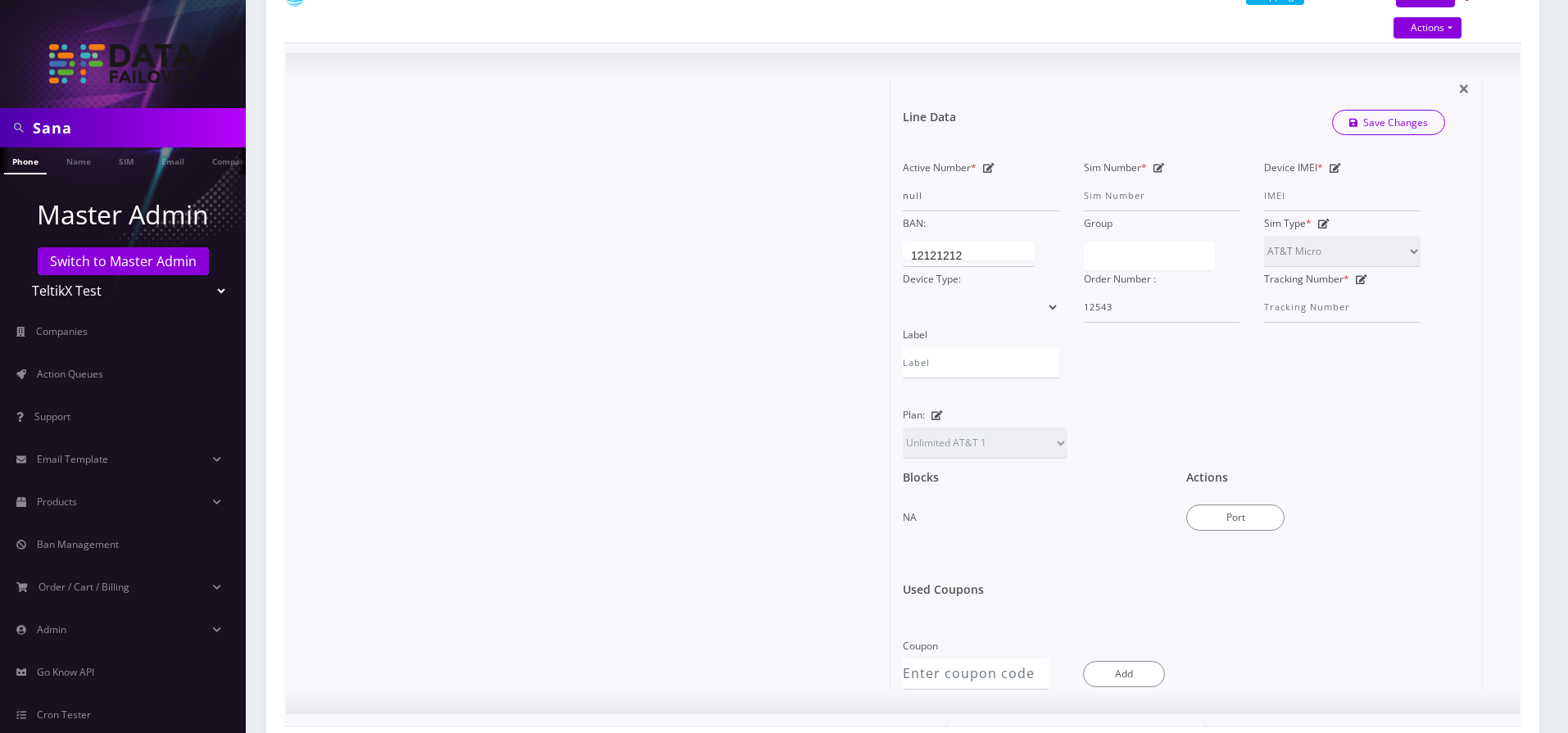
click at [945, 357] on div "Active Number * null Sim Number * Device IMEI * BAN: 12121212 12121212 10257 12…" at bounding box center [1162, 268] width 542 height 223
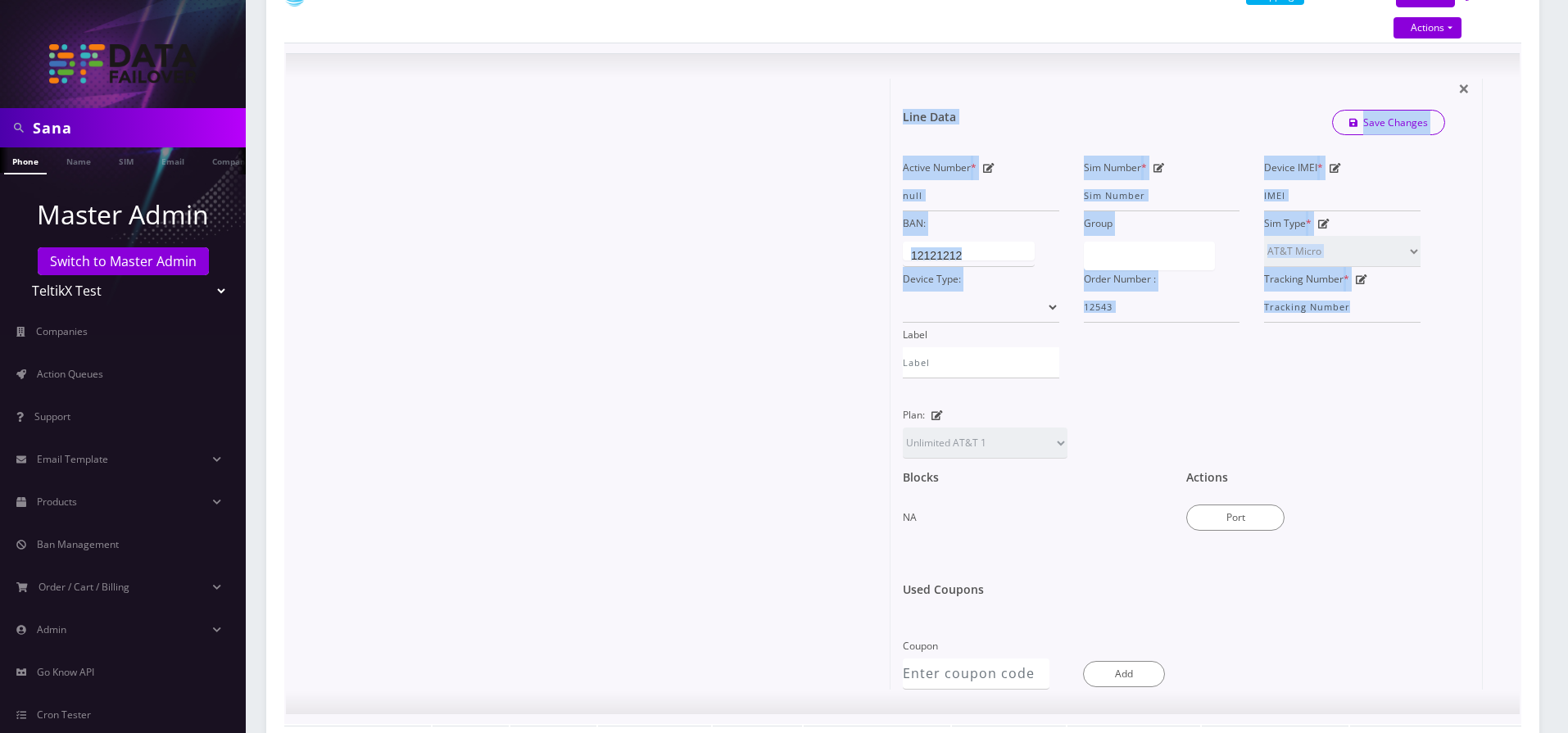
drag, startPoint x: 903, startPoint y: 115, endPoint x: 941, endPoint y: 348, distance: 236.1
click at [941, 348] on form "Line Data Save Changes Active Number * null Sim Number * Device IMEI * BAN: 121…" at bounding box center [1186, 356] width 567 height 555
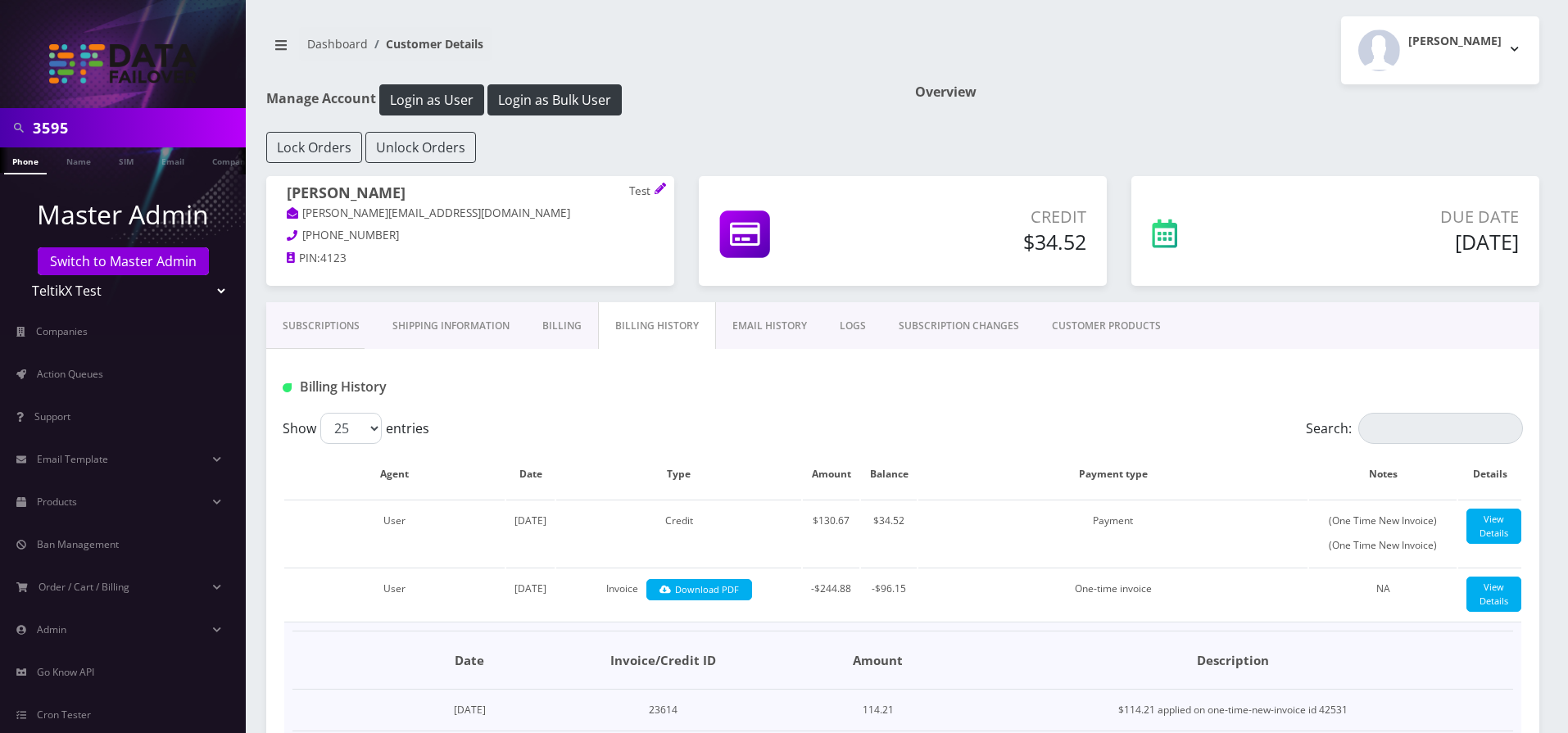
click at [320, 382] on h1 "Billing History" at bounding box center [481, 387] width 398 height 16
click at [493, 356] on div "Billing History" at bounding box center [903, 380] width 1273 height 64
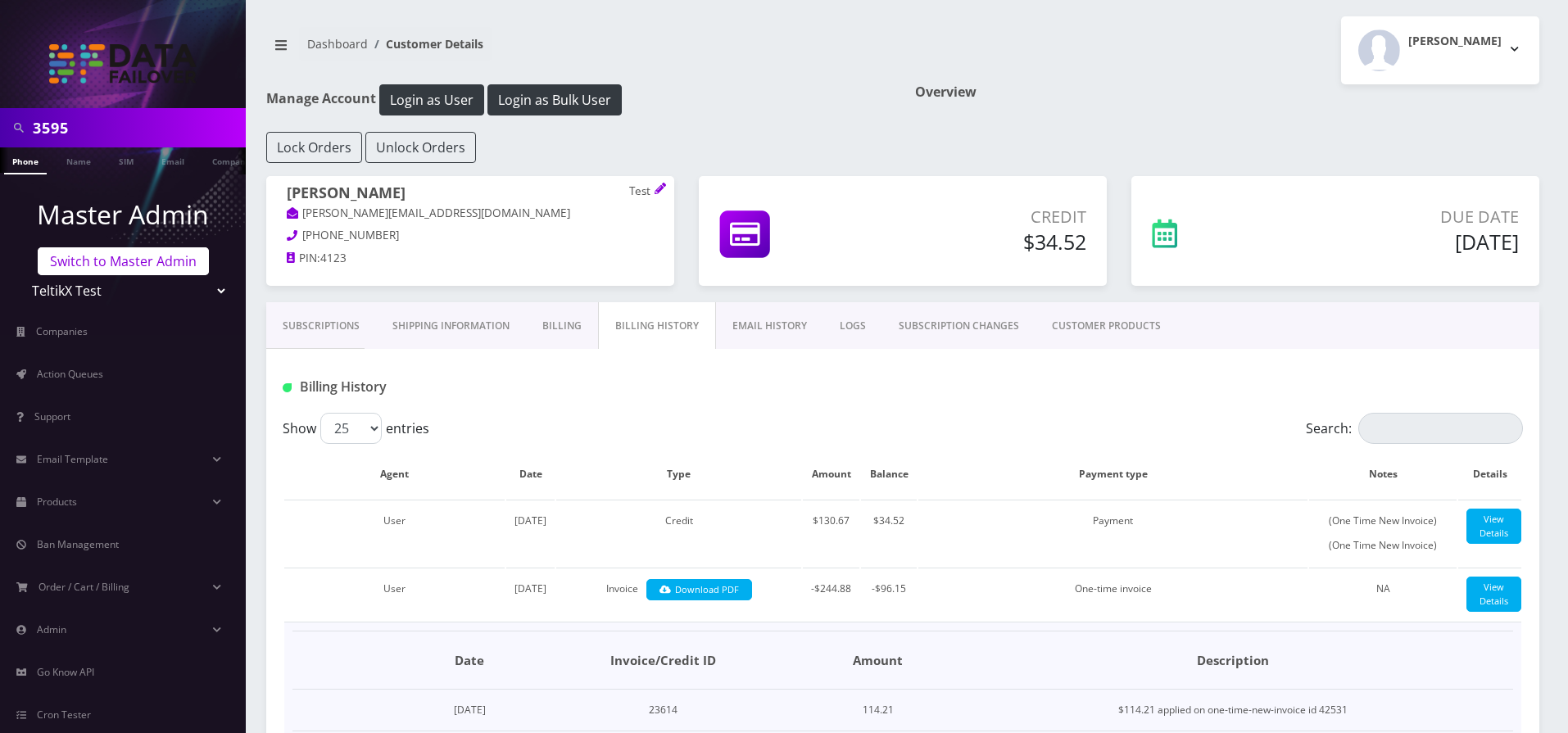
click at [91, 257] on link "Switch to Master Admin" at bounding box center [123, 261] width 171 height 28
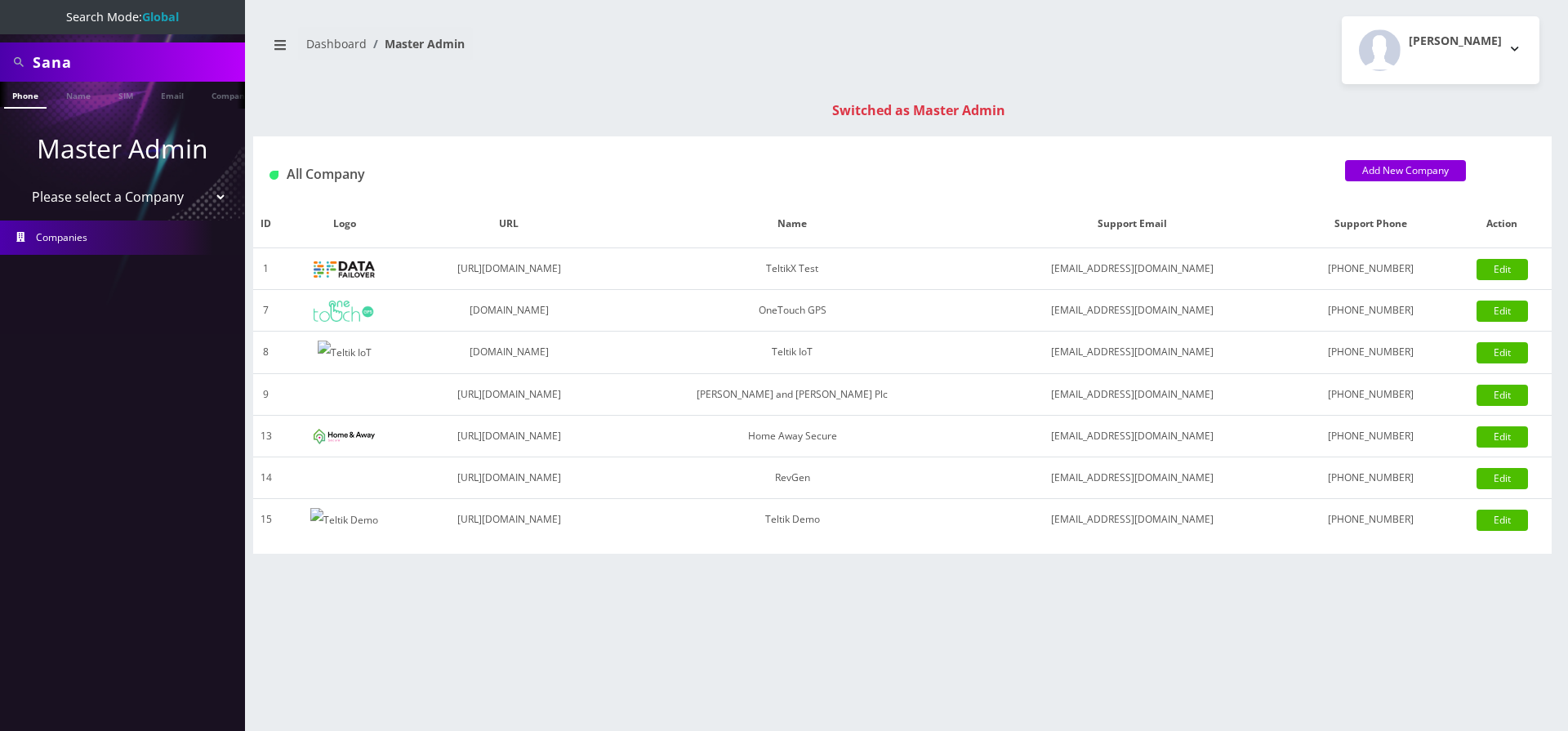
select select "8"
click at [19, 182] on select "Please select a Company TeltikX Test OneTouch GPS Teltik IoT [PERSON_NAME] and …" at bounding box center [123, 197] width 209 height 31
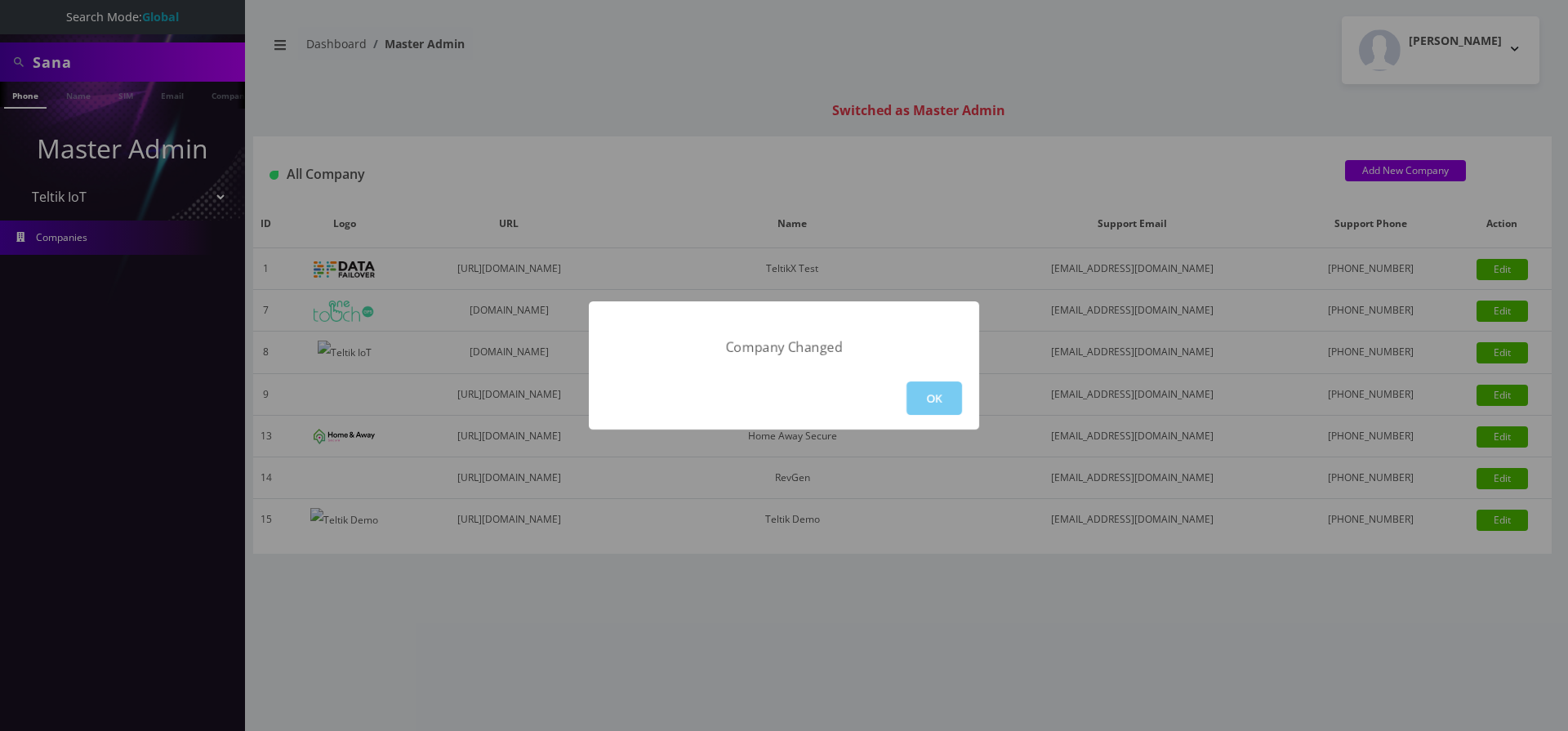
click at [944, 387] on button "OK" at bounding box center [934, 398] width 56 height 34
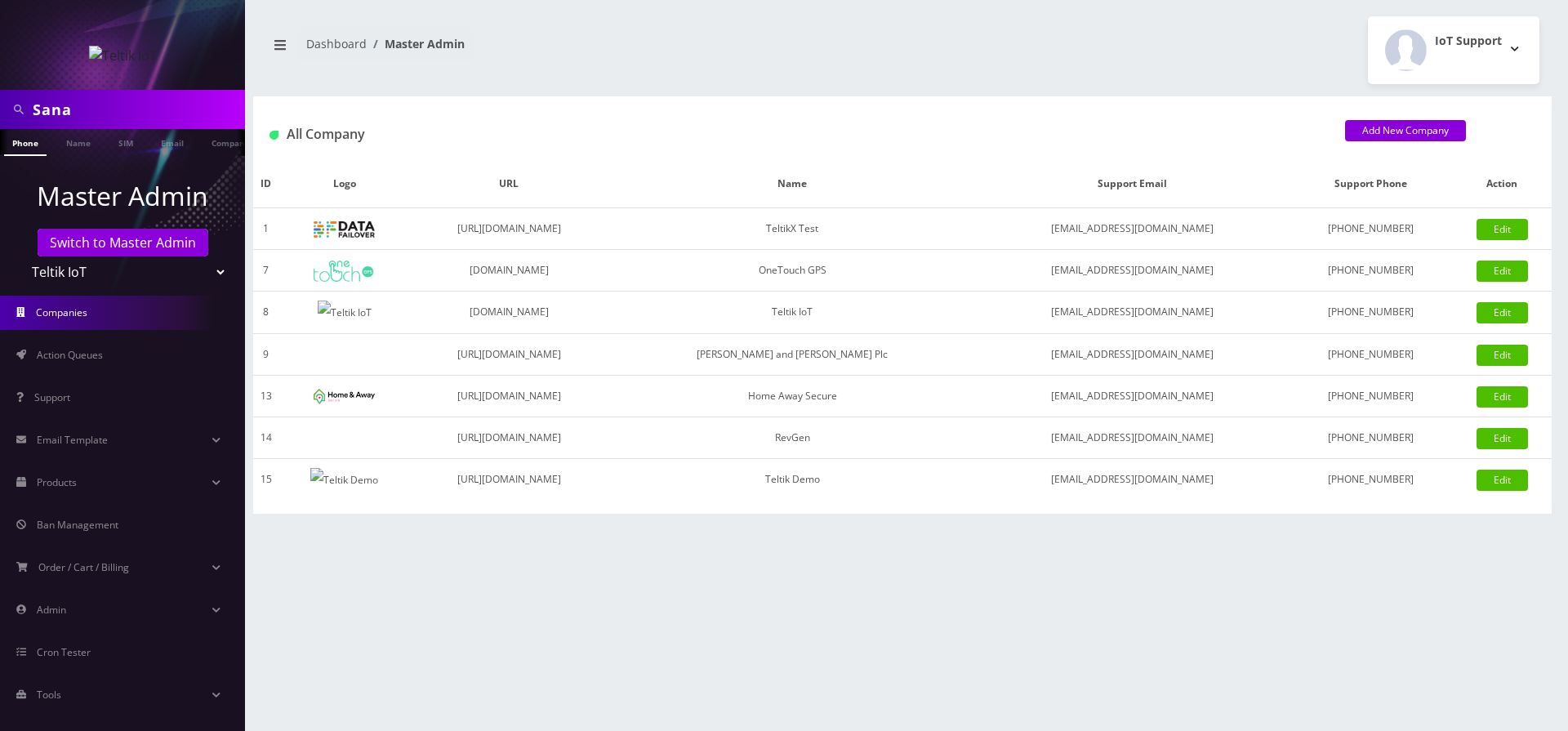
click at [46, 378] on li "Support" at bounding box center [123, 397] width 245 height 43
click at [58, 394] on span "Support" at bounding box center [51, 397] width 36 height 14
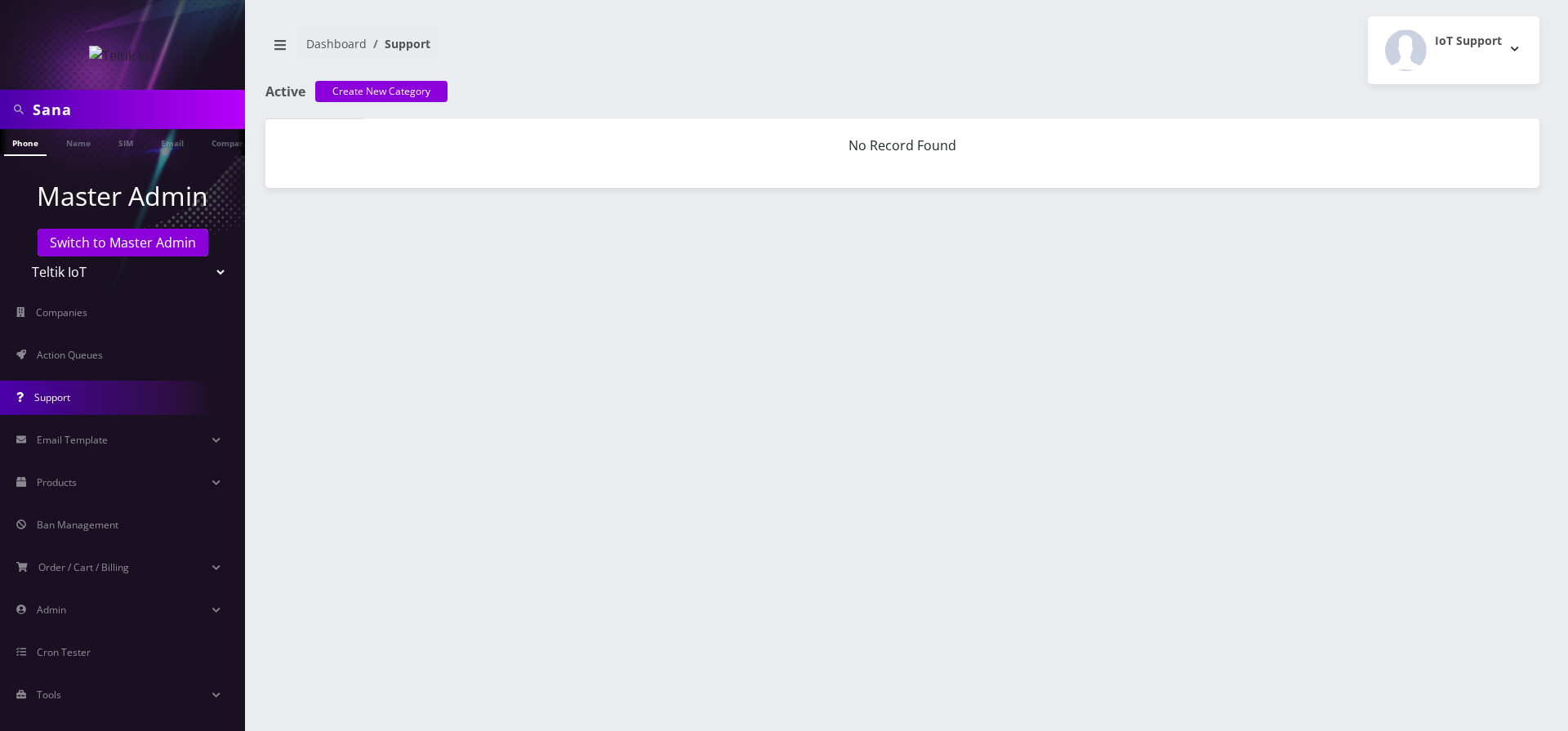
click at [396, 103] on div "Active Create New Category" at bounding box center [469, 101] width 433 height 34
click at [393, 95] on link "Create New Category" at bounding box center [382, 91] width 132 height 21
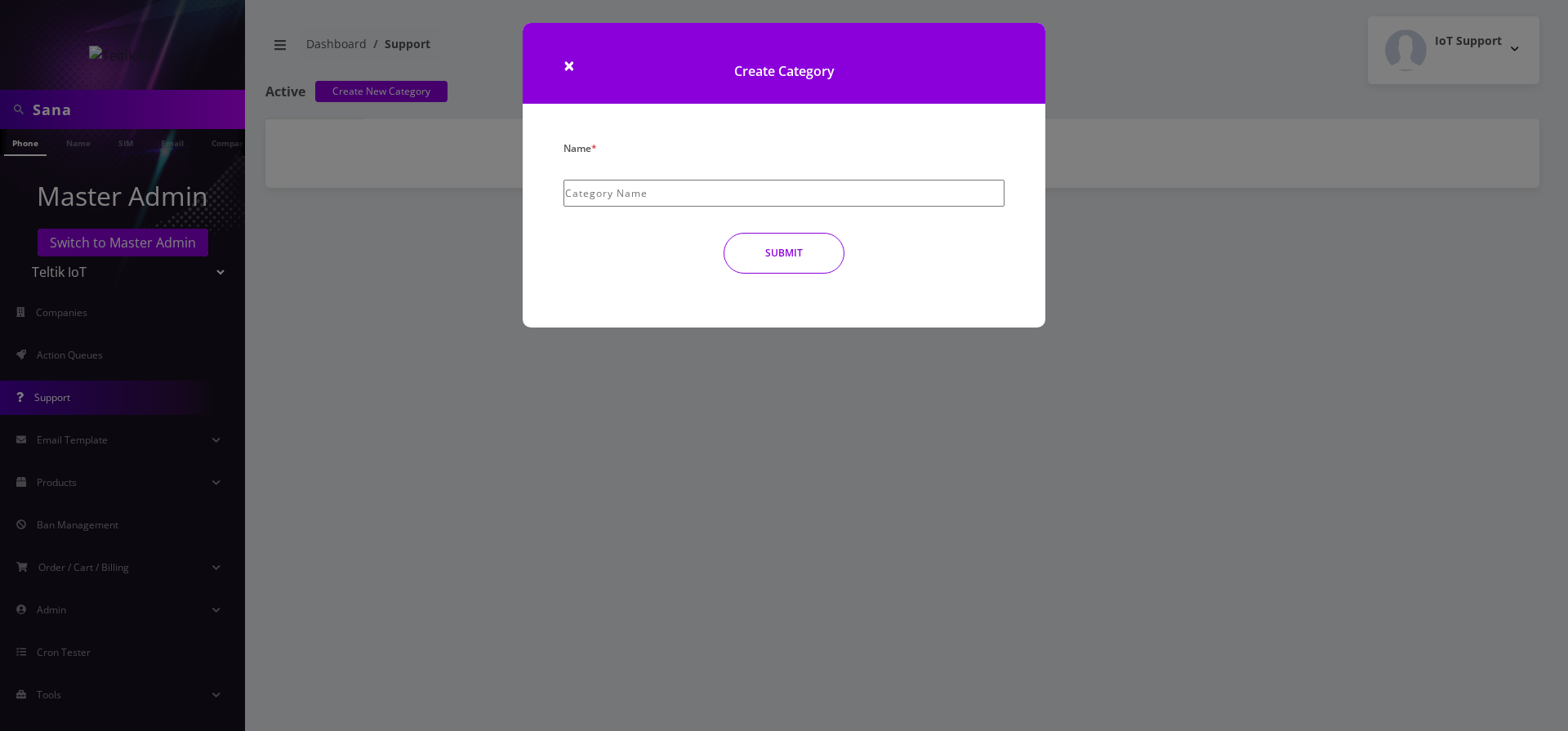
drag, startPoint x: 691, startPoint y: 183, endPoint x: 714, endPoint y: 208, distance: 34.0
click at [693, 184] on input "text" at bounding box center [783, 193] width 441 height 27
click at [796, 259] on button "SUBMIT" at bounding box center [783, 253] width 121 height 41
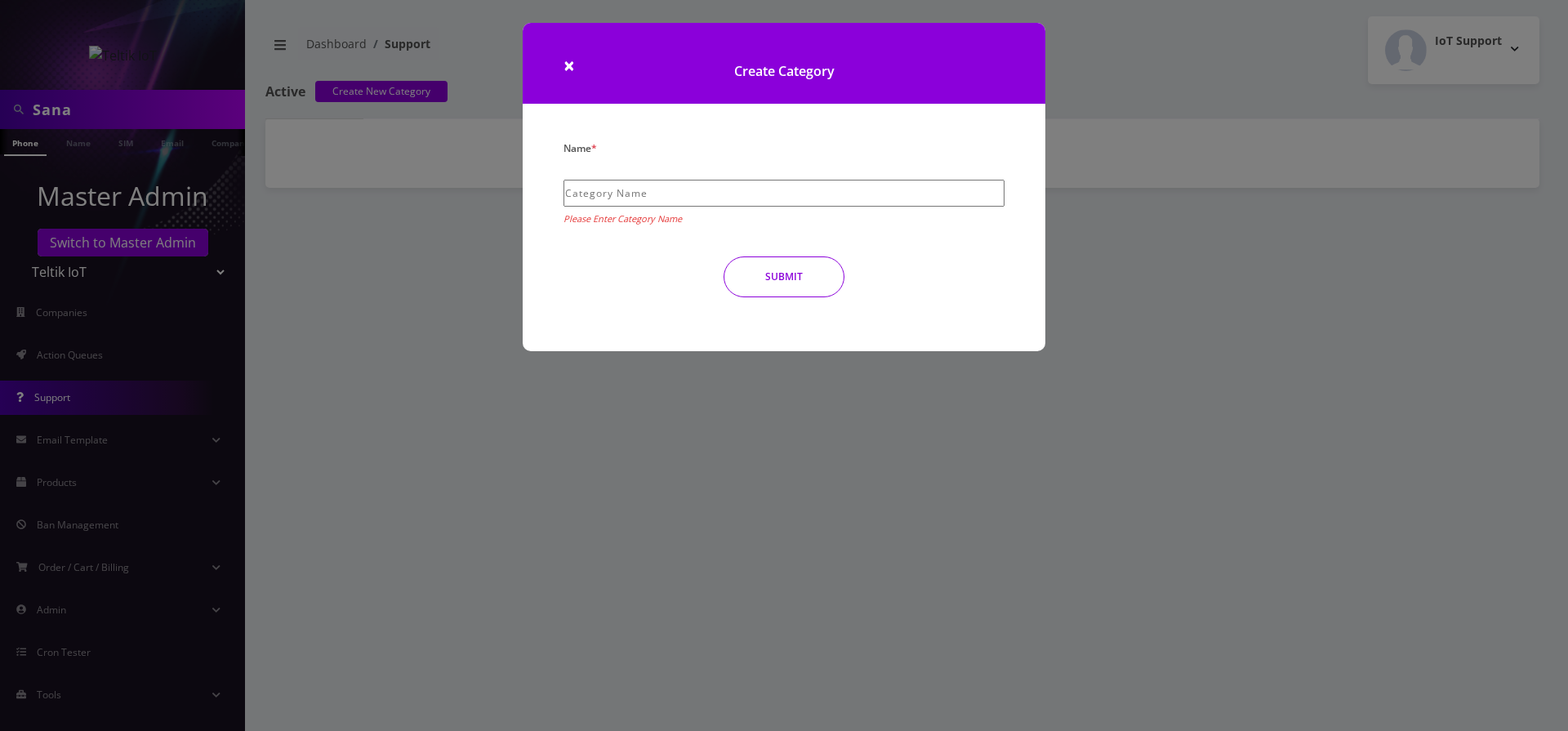
click at [796, 259] on button "SUBMIT" at bounding box center [783, 276] width 121 height 41
click at [797, 274] on button "SUBMIT" at bounding box center [783, 276] width 121 height 41
drag, startPoint x: 560, startPoint y: 63, endPoint x: 567, endPoint y: 74, distance: 13.0
click at [561, 65] on h1 "Create Category" at bounding box center [783, 63] width 522 height 81
click at [573, 76] on span "×" at bounding box center [568, 64] width 11 height 27
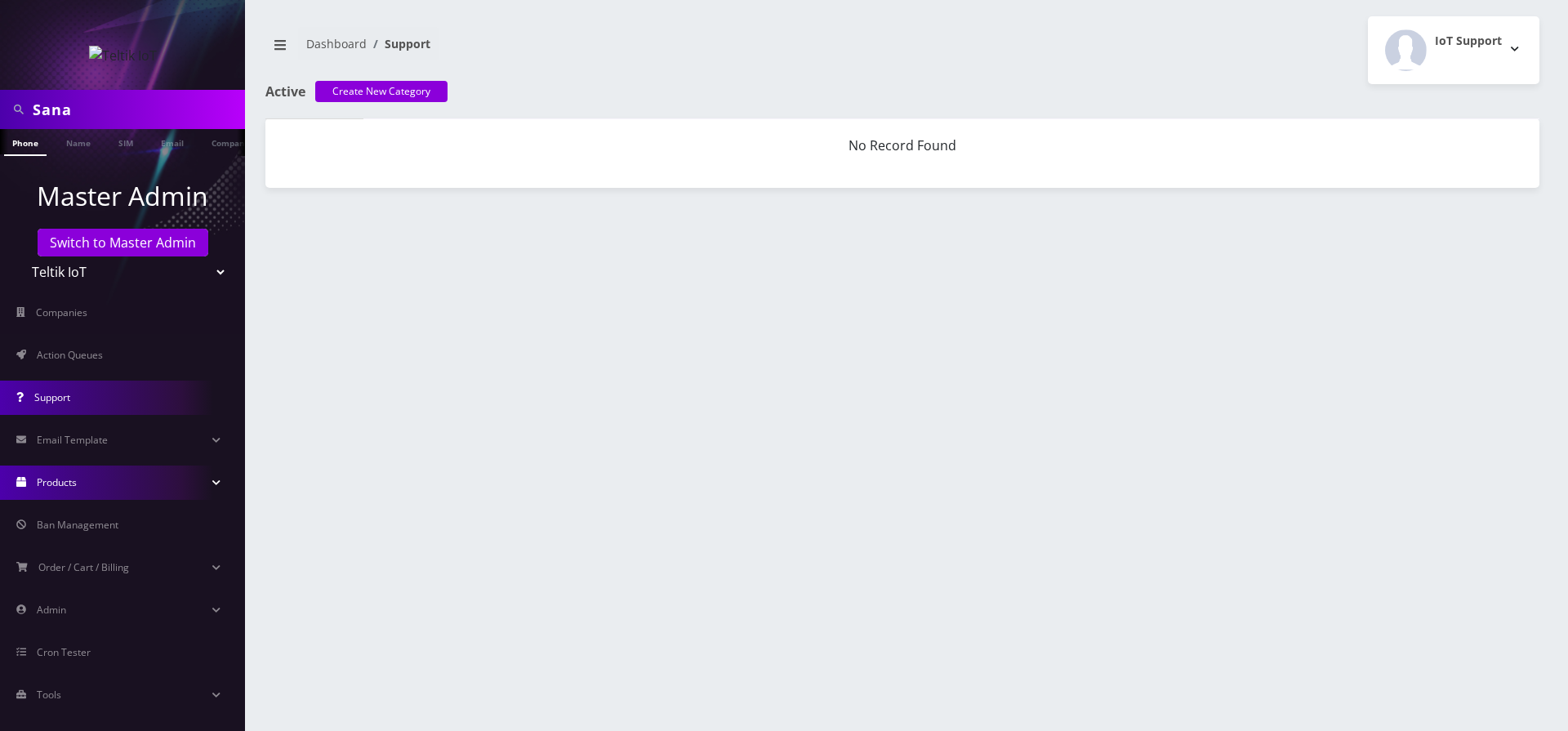
click at [117, 482] on link "Products" at bounding box center [123, 482] width 245 height 34
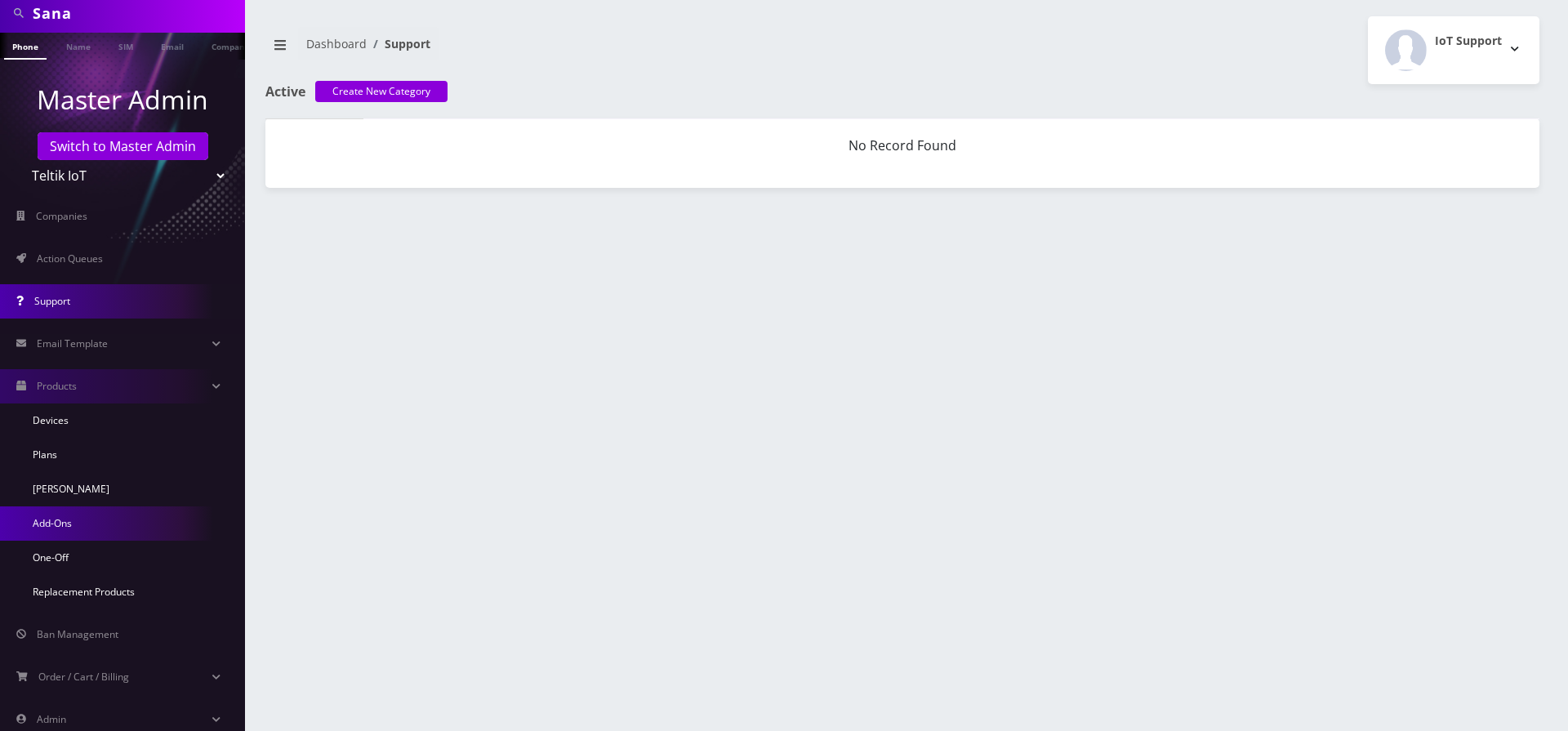
scroll to position [98, 0]
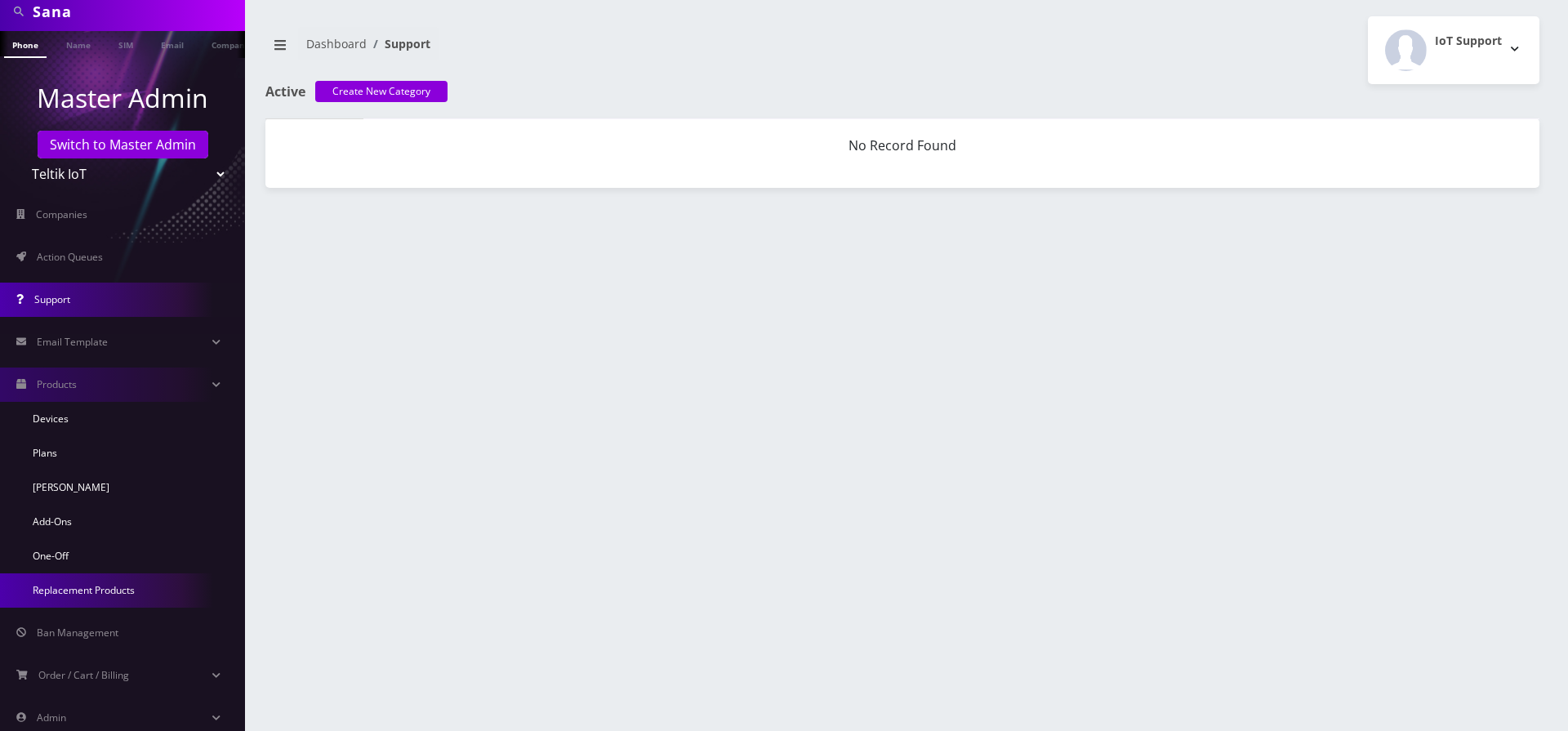
click at [115, 593] on link "Replacement Products" at bounding box center [123, 590] width 245 height 34
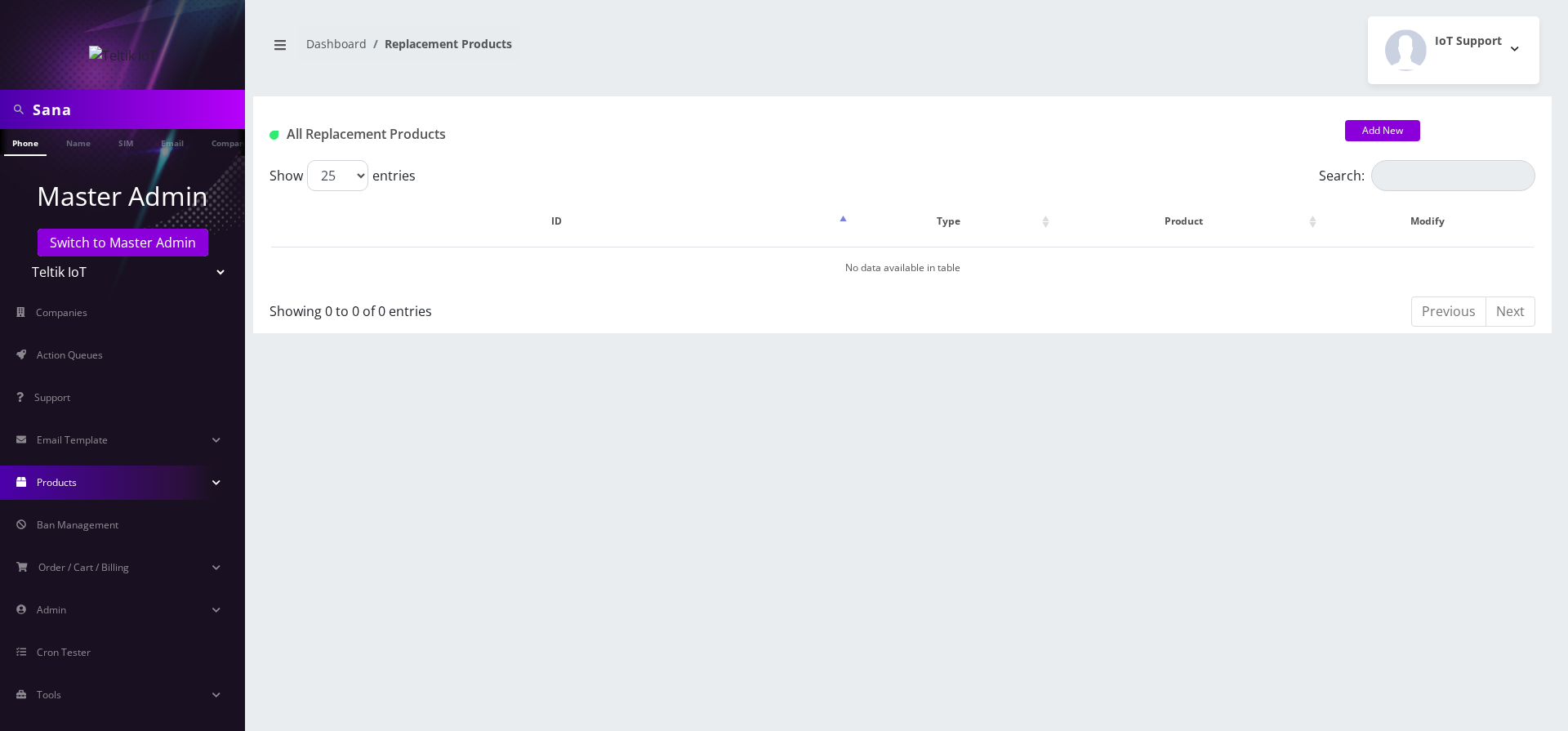
click at [1372, 118] on div "All Replacement Products Add New" at bounding box center [902, 128] width 1299 height 63
click at [1370, 123] on link "Add New" at bounding box center [1382, 130] width 75 height 21
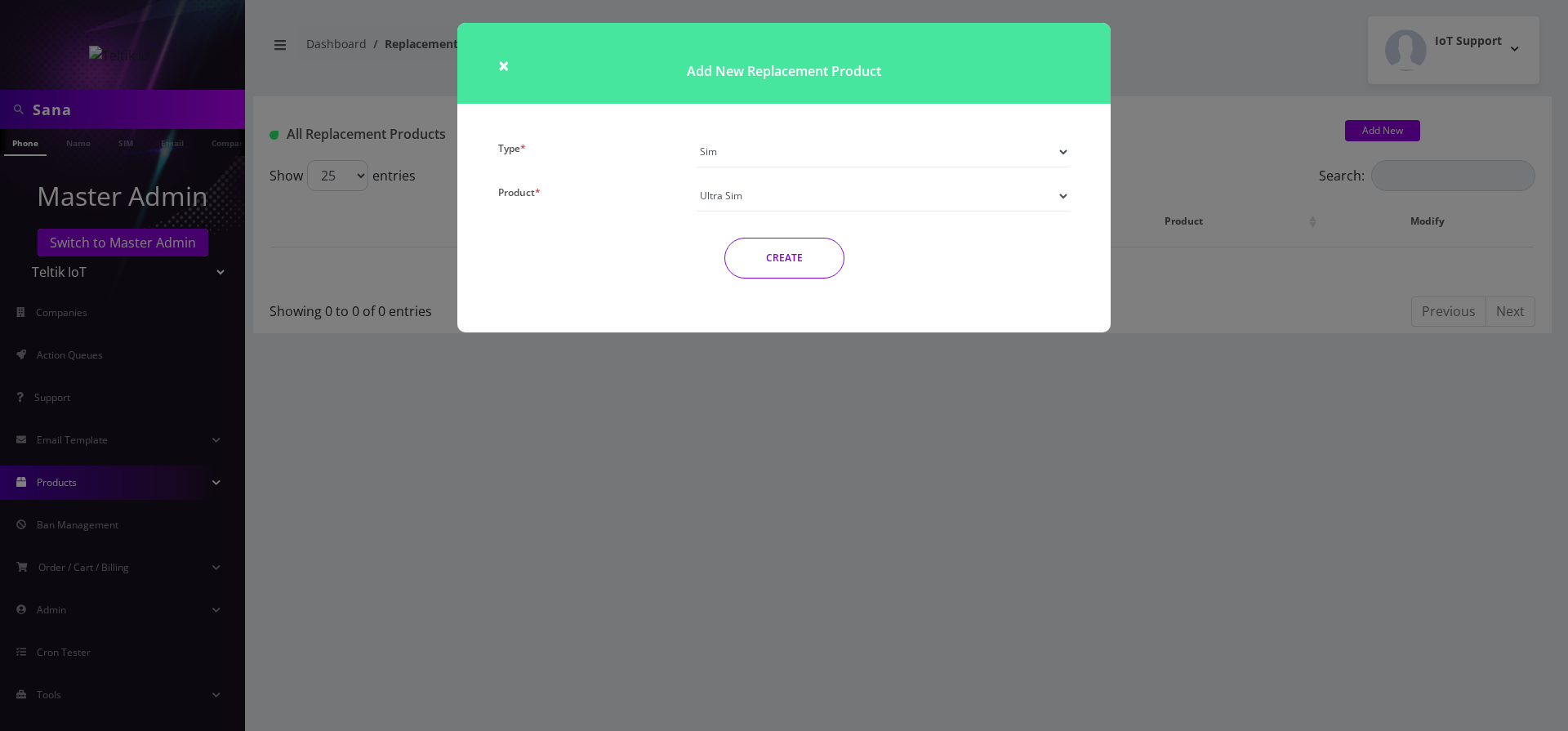
click at [743, 149] on select "Sim Device" at bounding box center [882, 152] width 373 height 31
click at [746, 179] on div "Type * Sim Device Product * Ultra Sim ATT Sim TM Sim SPARK Product * Ultra numb…" at bounding box center [784, 214] width 596 height 156
click at [798, 268] on button "CREATE" at bounding box center [784, 257] width 120 height 41
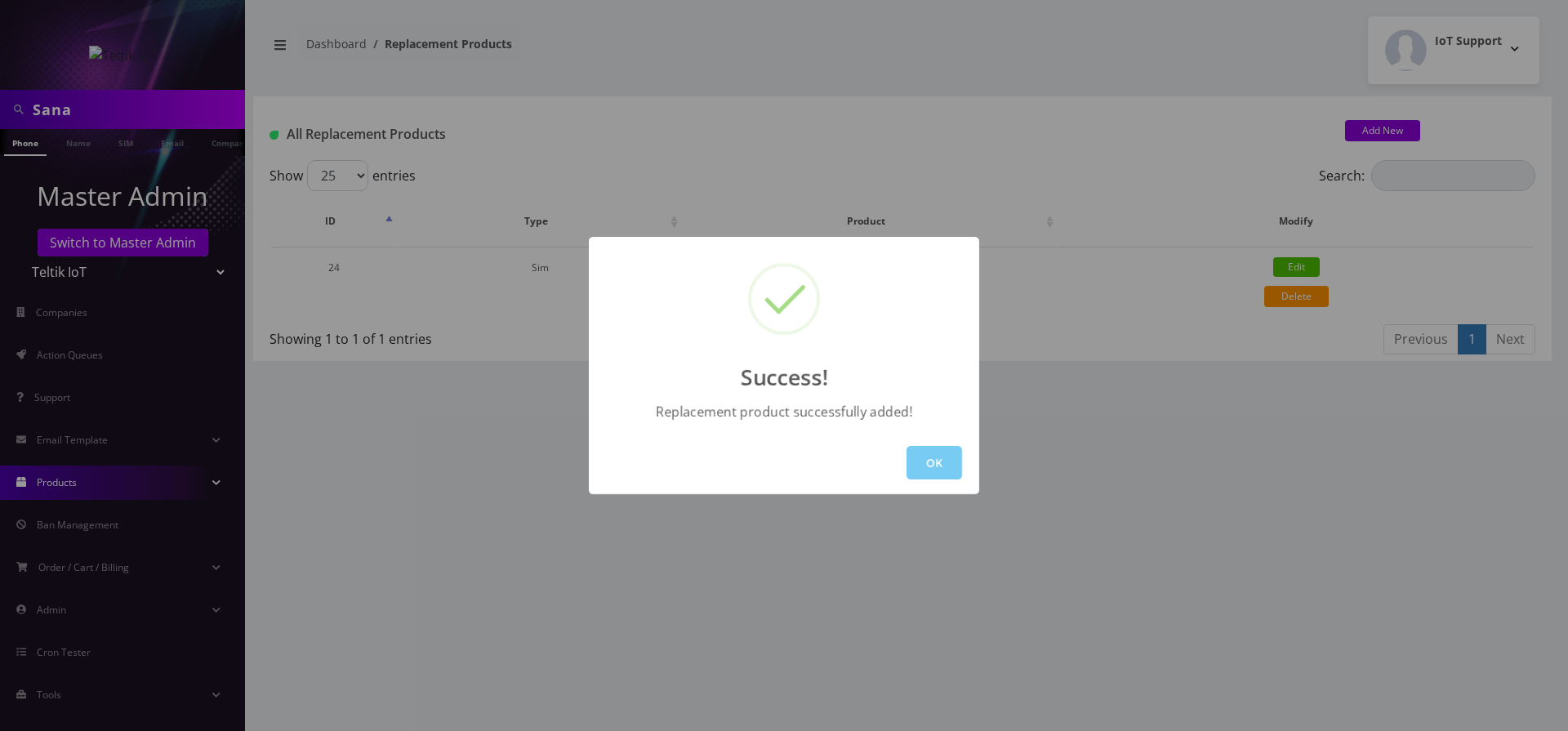
click at [935, 463] on button "OK" at bounding box center [934, 462] width 56 height 34
